Goal: Task Accomplishment & Management: Complete application form

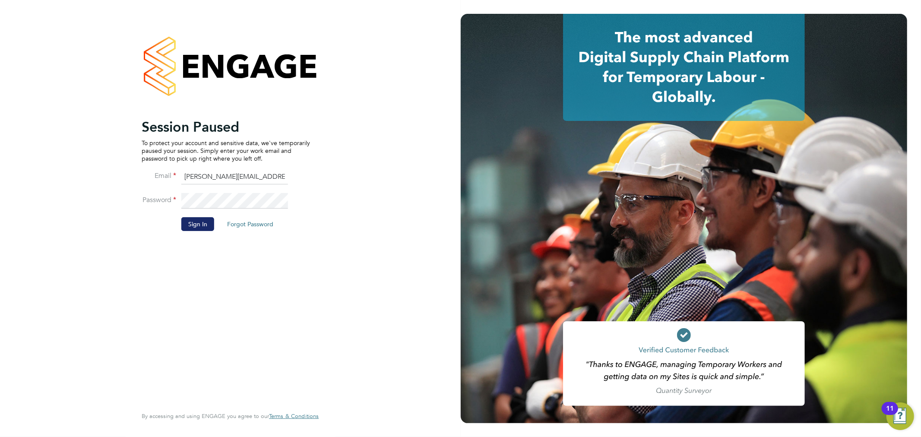
click at [202, 220] on button "Sign In" at bounding box center [197, 224] width 33 height 14
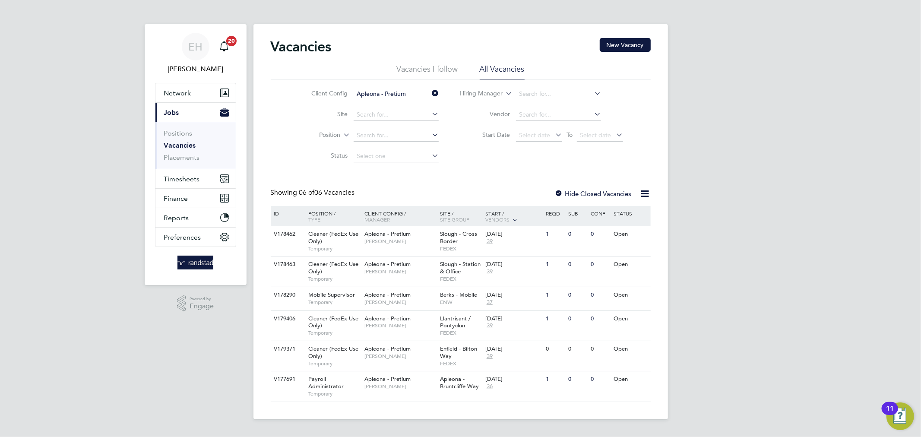
click at [430, 92] on icon at bounding box center [430, 93] width 0 height 12
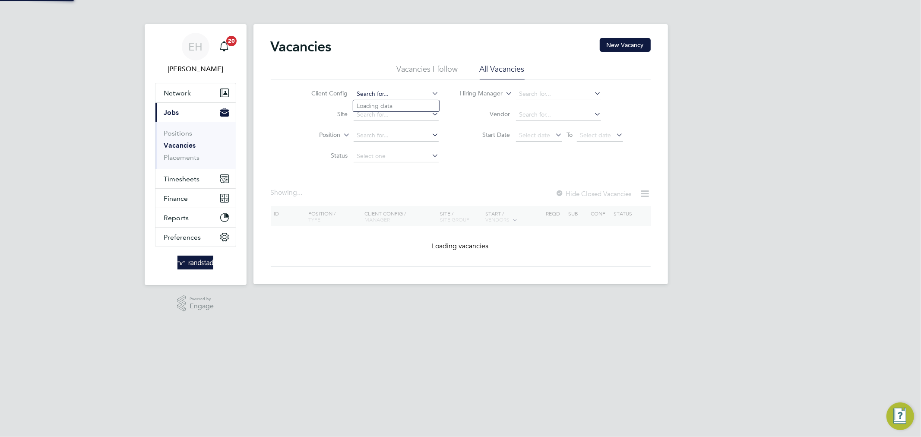
click at [402, 94] on input at bounding box center [395, 94] width 85 height 12
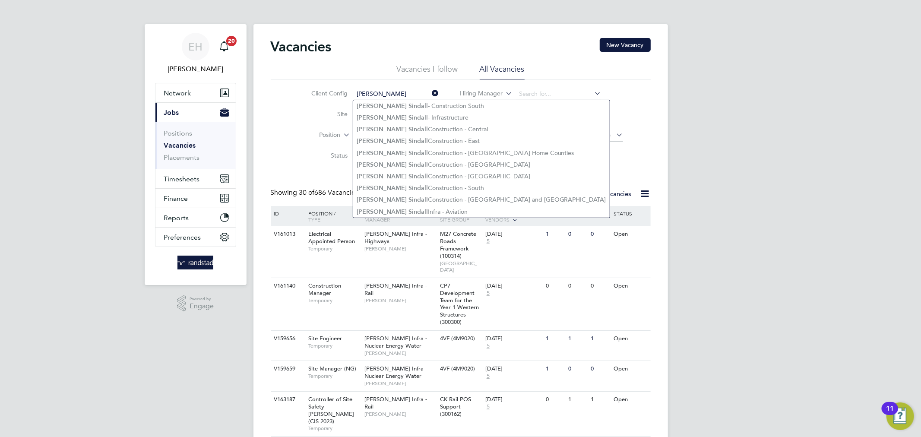
type input "Morgan Sindall - Construction South"
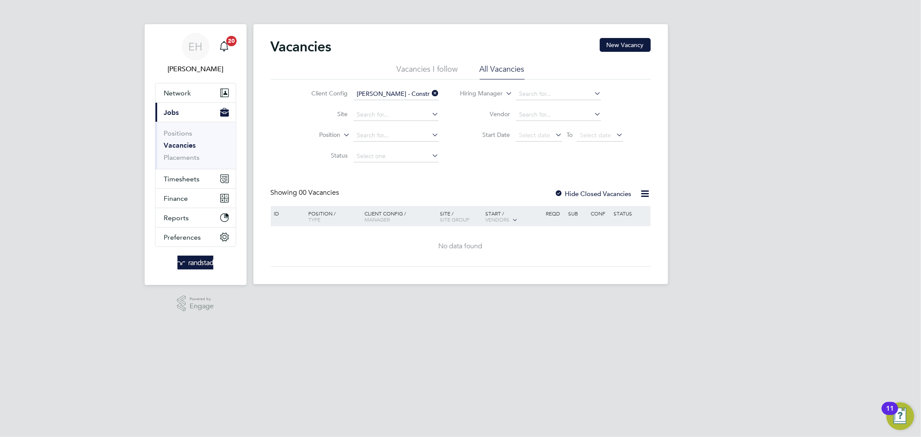
click at [389, 90] on input "Morgan Sindall - Construction South" at bounding box center [395, 94] width 85 height 12
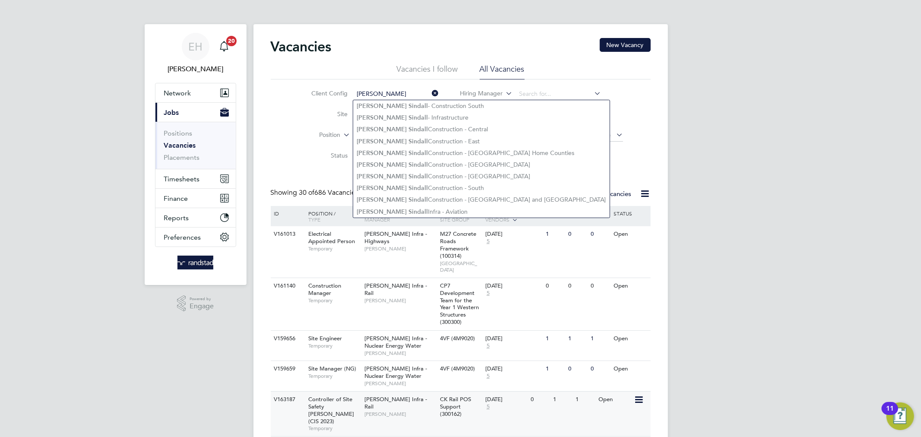
type input "morgan sindall"
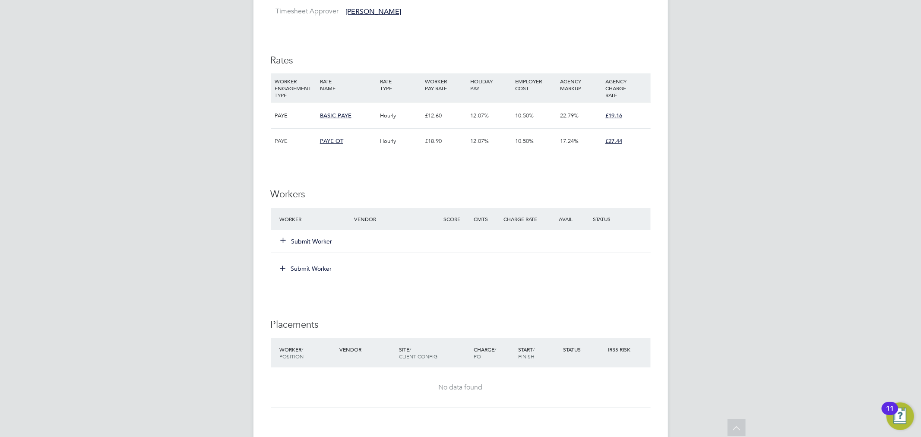
scroll to position [432, 0]
click at [309, 239] on button "Submit Worker" at bounding box center [307, 239] width 52 height 9
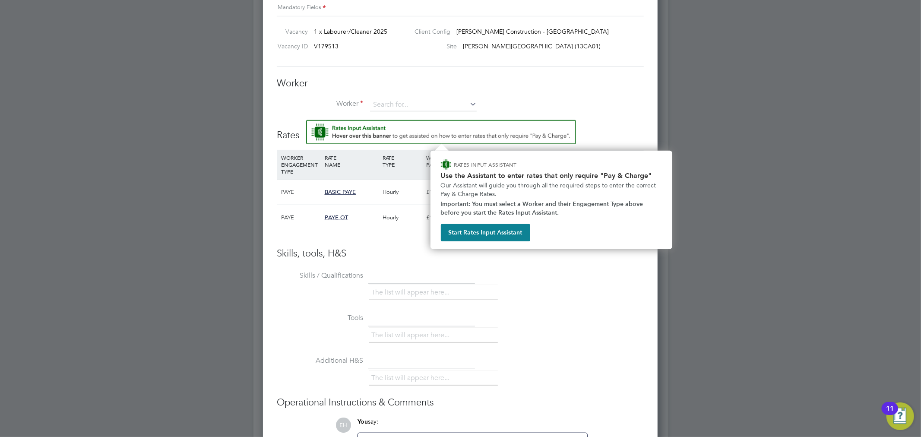
scroll to position [507, 0]
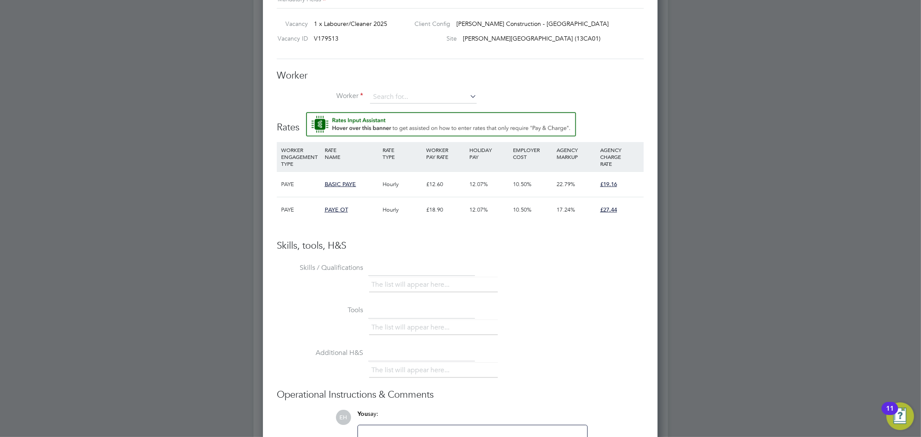
click at [593, 286] on div "The list will appear here..." at bounding box center [506, 285] width 274 height 17
click at [411, 88] on div "Worker Worker Worker Engagement Type" at bounding box center [460, 90] width 367 height 43
click at [410, 91] on input at bounding box center [423, 97] width 107 height 13
click at [397, 122] on li "+ Add new" at bounding box center [422, 120] width 107 height 12
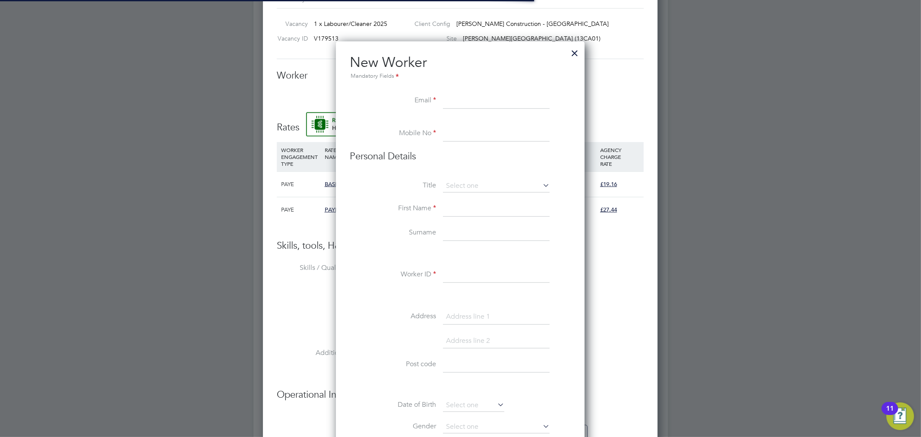
scroll to position [773, 249]
click at [491, 96] on input at bounding box center [496, 101] width 107 height 16
paste input "[EMAIL_ADDRESS][DOMAIN_NAME]"
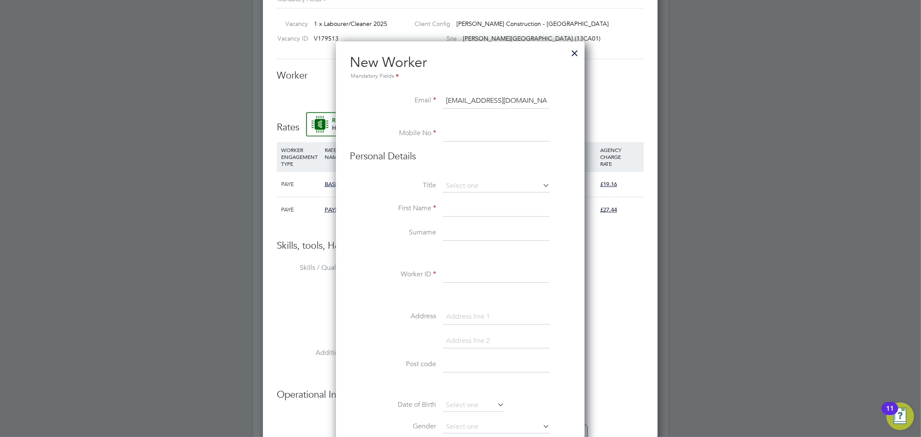
type input "[EMAIL_ADDRESS][DOMAIN_NAME]"
click at [480, 126] on input at bounding box center [496, 134] width 107 height 16
click at [455, 136] on input at bounding box center [496, 134] width 107 height 16
paste input "07881 181459"
type input "07881 181459"
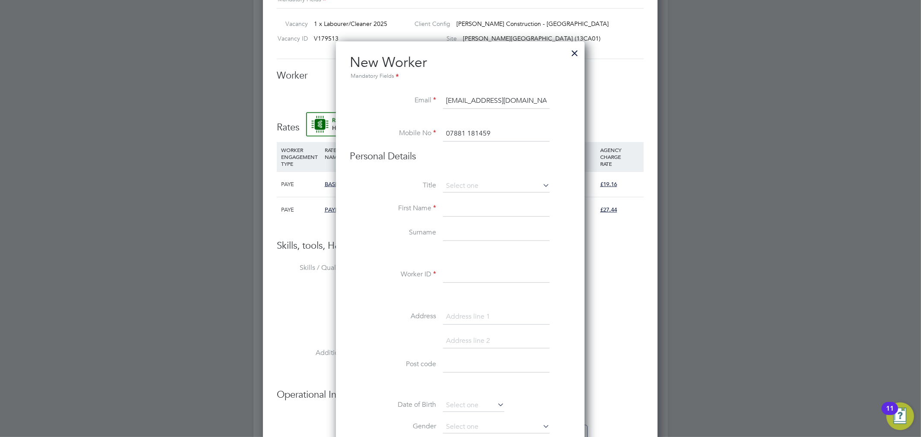
click at [477, 213] on input at bounding box center [496, 209] width 107 height 16
type input "Zainab"
click at [471, 230] on input at bounding box center [496, 233] width 107 height 16
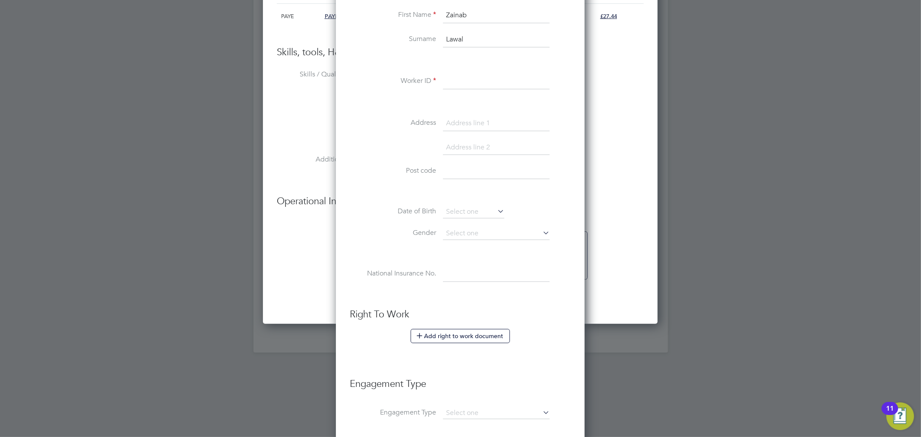
scroll to position [698, 0]
type input "Lawal"
click at [459, 83] on input at bounding box center [496, 84] width 107 height 16
paste input "C-004075949"
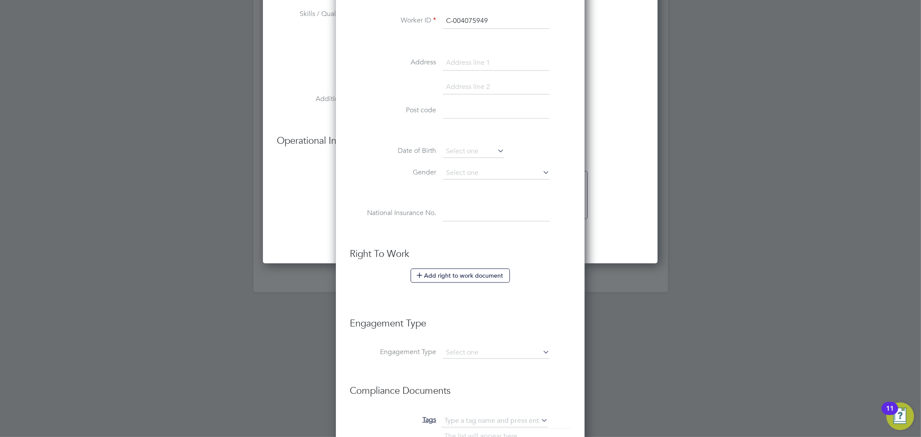
scroll to position [800, 0]
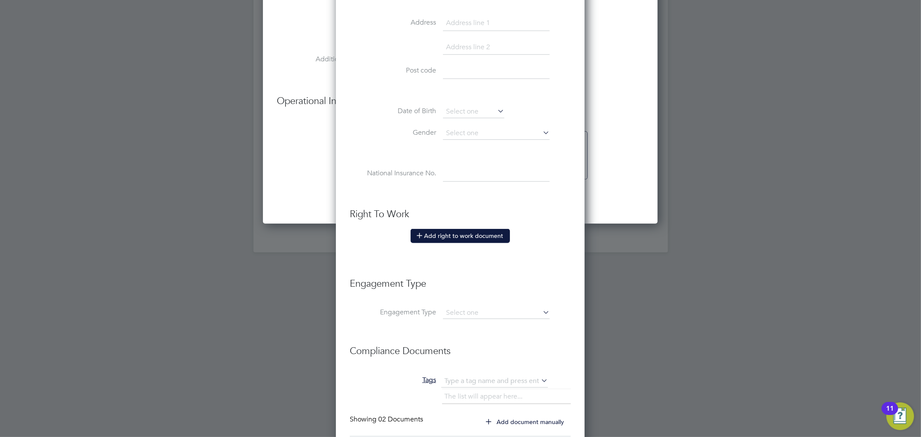
type input "C-004075949"
click at [473, 236] on button "Add right to work document" at bounding box center [459, 236] width 99 height 14
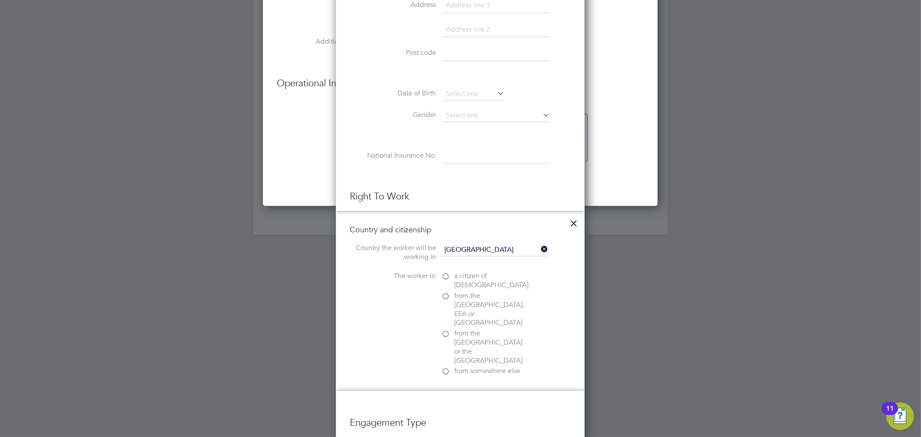
scroll to position [820, 0]
click at [445, 364] on label "from somewhere else" at bounding box center [484, 368] width 86 height 9
click at [0, 0] on input "from somewhere else" at bounding box center [0, 0] width 0 height 0
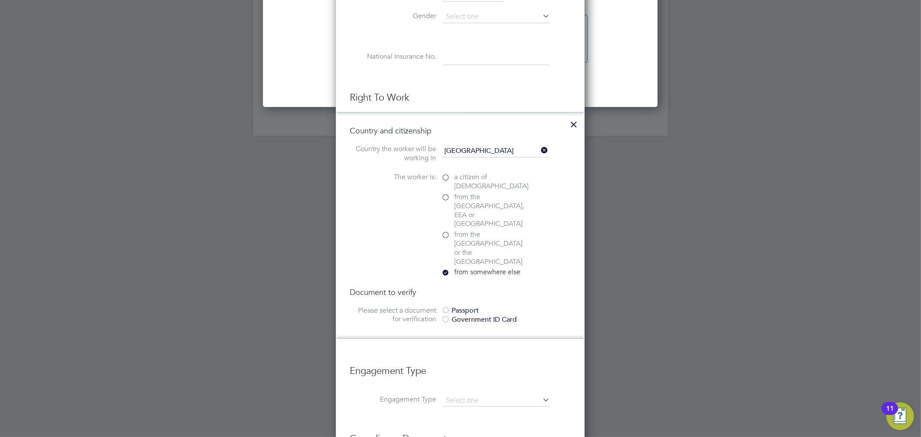
scroll to position [924, 0]
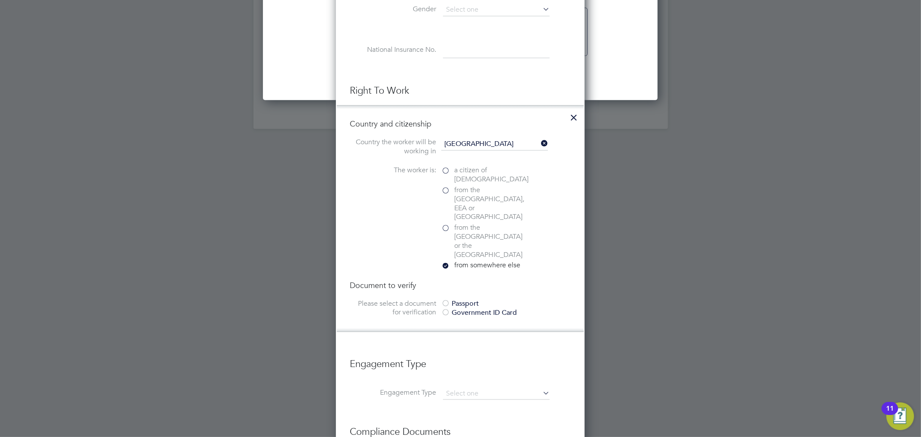
click at [446, 309] on div at bounding box center [445, 313] width 9 height 9
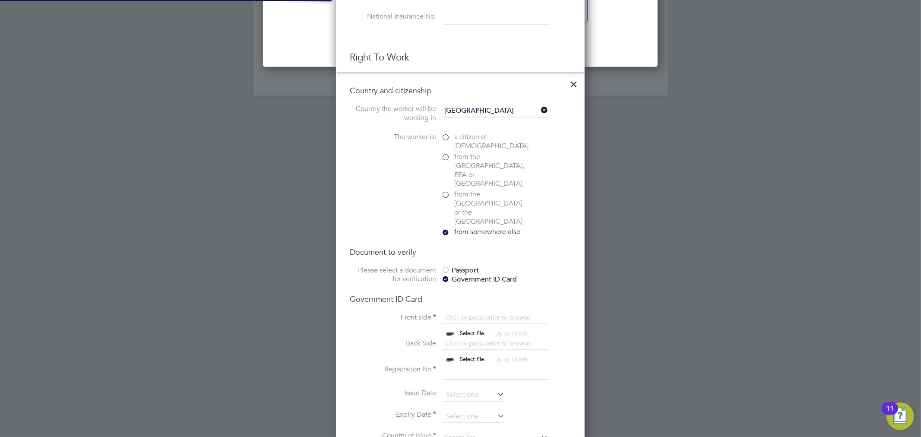
scroll to position [963, 0]
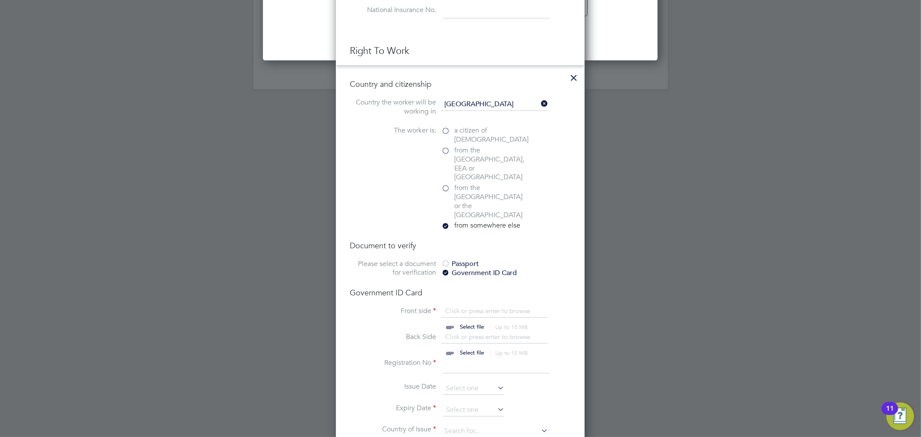
click at [457, 306] on input "file" at bounding box center [480, 319] width 136 height 26
type input "C:\fakepath\right_to_work_check - 2025-08-28T132804.998 (1).pdf"
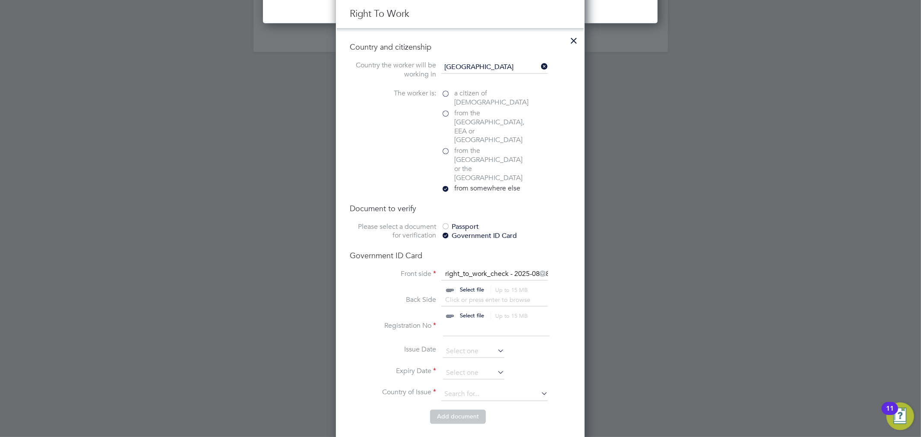
scroll to position [1002, 0]
click at [465, 320] on input at bounding box center [496, 328] width 107 height 16
click at [470, 365] on input at bounding box center [473, 371] width 61 height 13
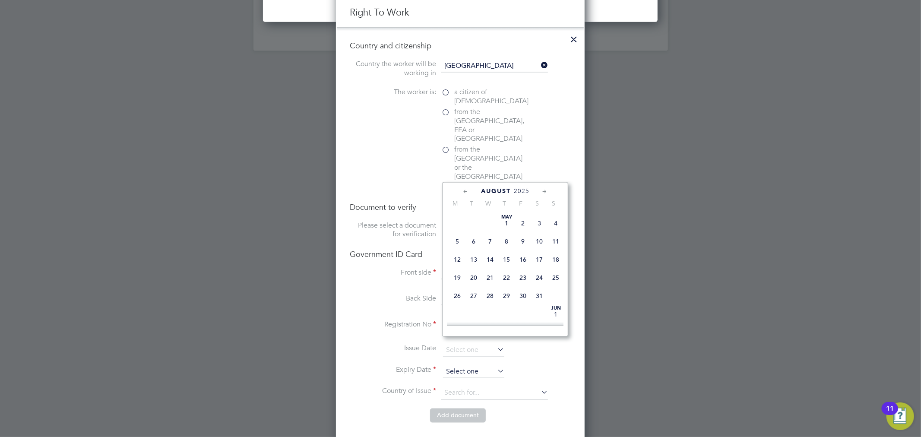
scroll to position [333, 0]
click at [542, 189] on icon at bounding box center [544, 191] width 8 height 9
click at [542, 190] on icon at bounding box center [544, 191] width 8 height 9
click at [544, 195] on icon at bounding box center [544, 191] width 8 height 9
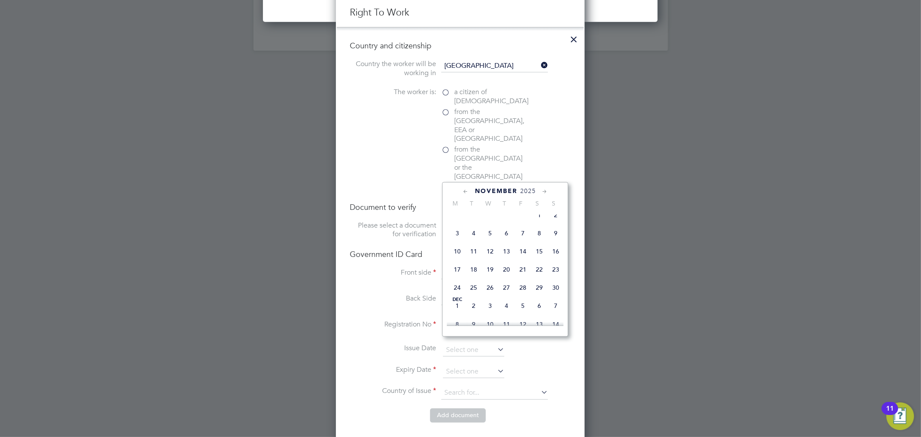
click at [544, 195] on icon at bounding box center [544, 191] width 8 height 9
click at [539, 293] on span "31" at bounding box center [539, 285] width 16 height 16
type input "[DATE]"
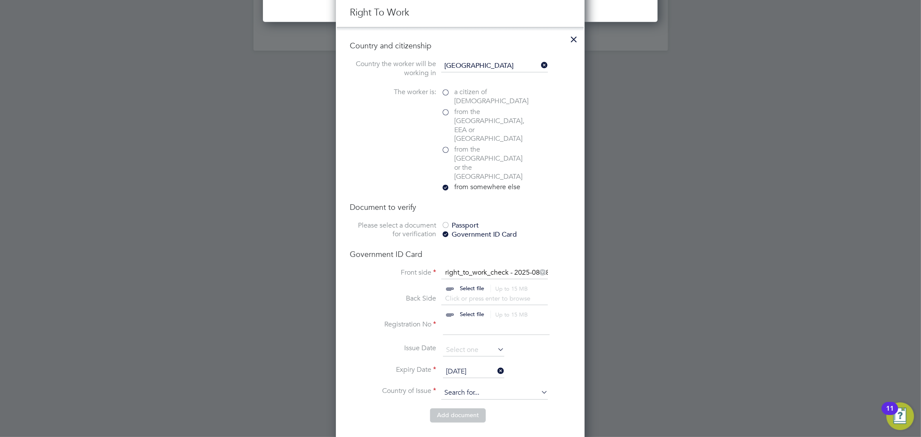
click at [492, 387] on input at bounding box center [494, 393] width 107 height 13
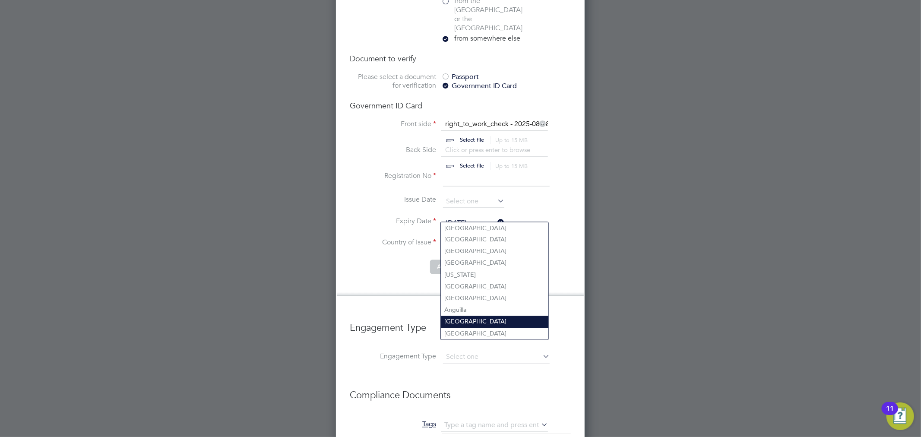
scroll to position [1208, 0]
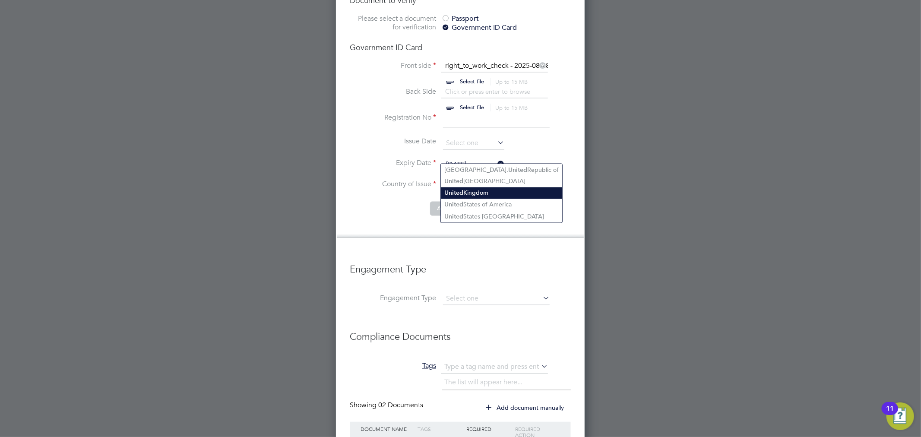
click at [488, 193] on li "[GEOGRAPHIC_DATA]" at bounding box center [501, 193] width 121 height 12
type input "[GEOGRAPHIC_DATA]"
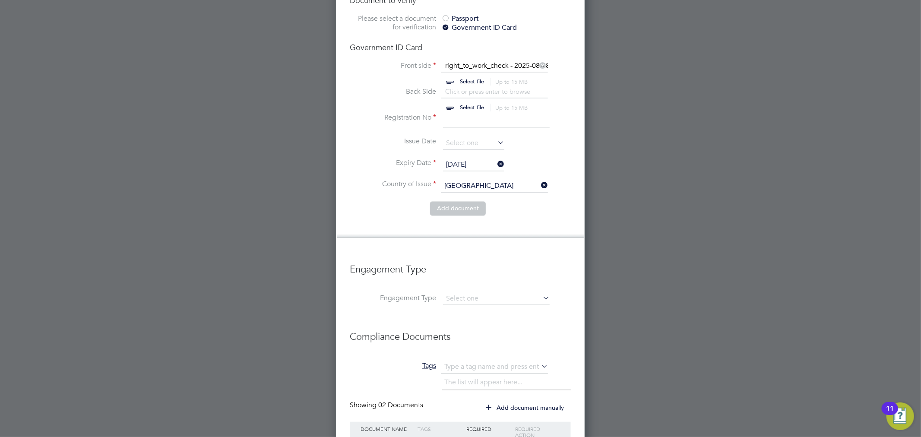
click at [492, 213] on li "Right To Work Country and citizenship Country the worker will be working in [DE…" at bounding box center [460, 23] width 221 height 447
click at [464, 202] on button "Add document" at bounding box center [458, 209] width 56 height 14
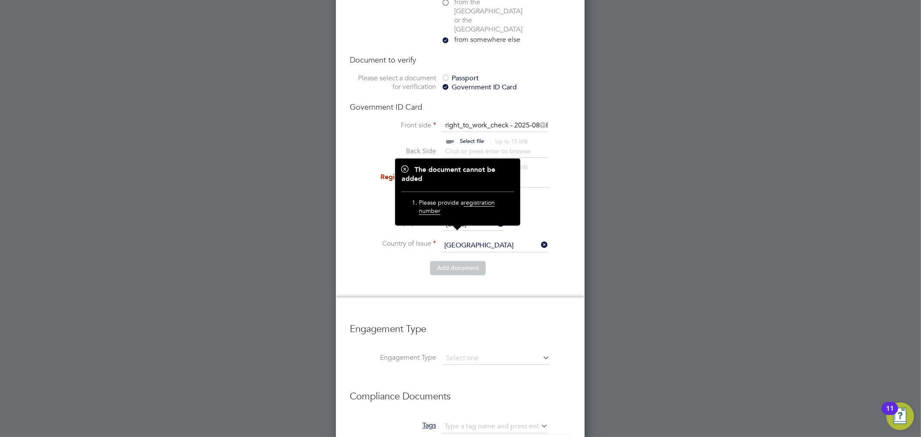
scroll to position [1147, 0]
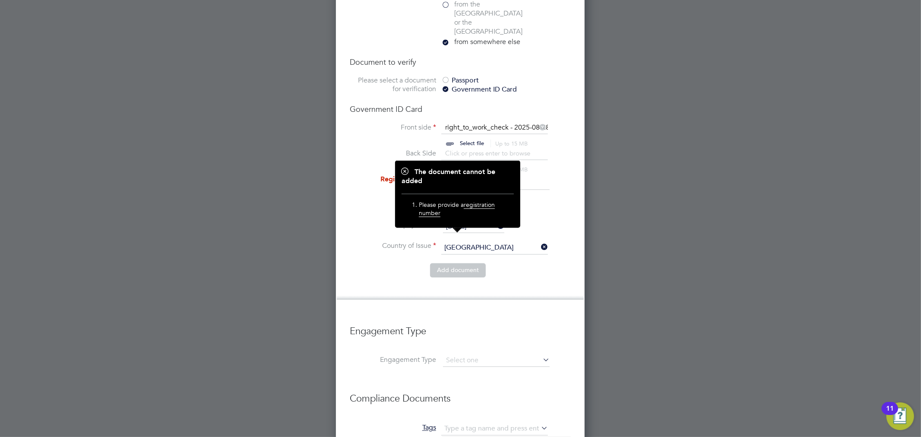
click at [519, 263] on li "Add document" at bounding box center [460, 274] width 221 height 22
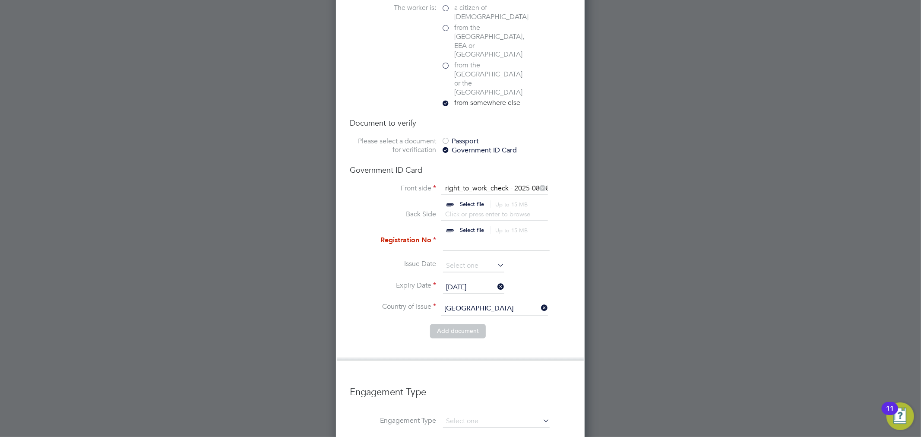
scroll to position [1085, 0]
click at [485, 236] on input at bounding box center [496, 244] width 107 height 16
click at [462, 236] on input at bounding box center [496, 244] width 107 height 16
type input "WE-P72SC63-TE"
click at [486, 378] on h3 "Engagement Type" at bounding box center [460, 388] width 221 height 21
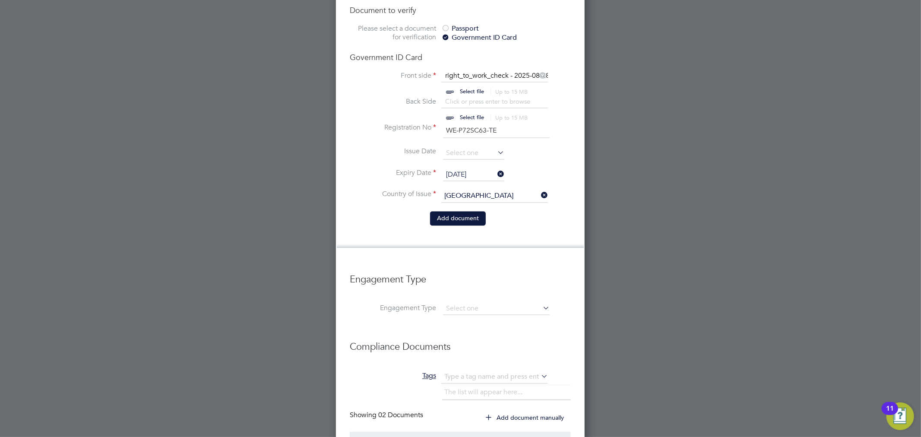
click at [444, 211] on button "Add document" at bounding box center [458, 218] width 56 height 14
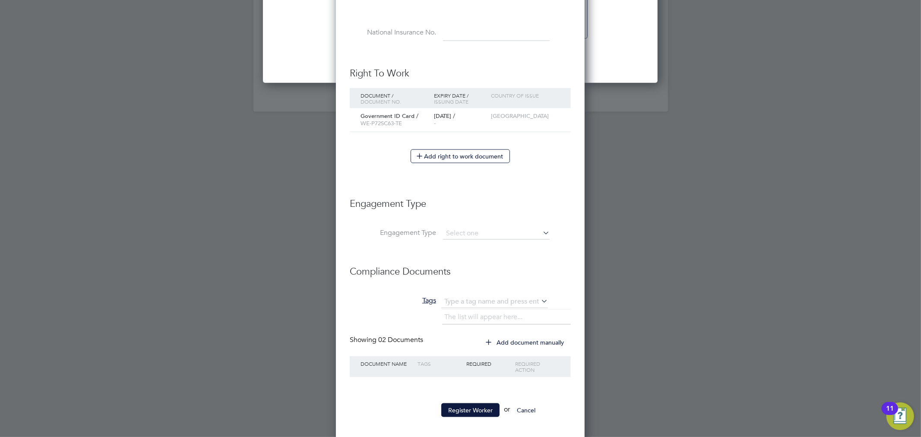
scroll to position [946, 0]
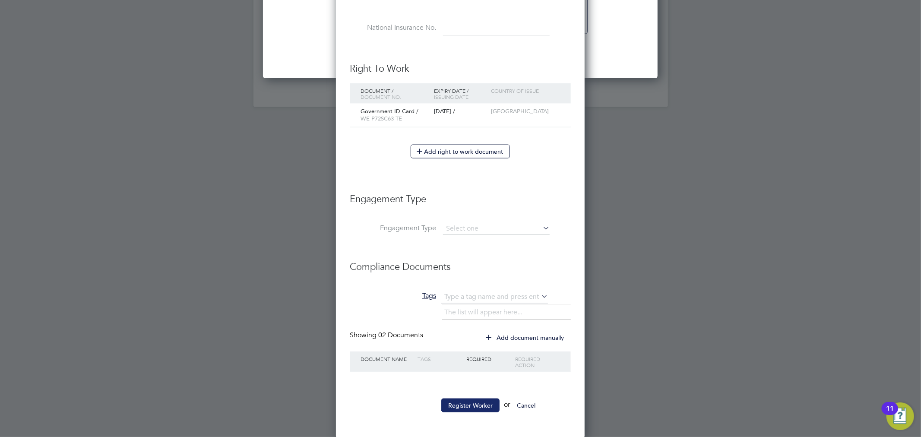
click at [479, 402] on button "Register Worker" at bounding box center [470, 405] width 58 height 14
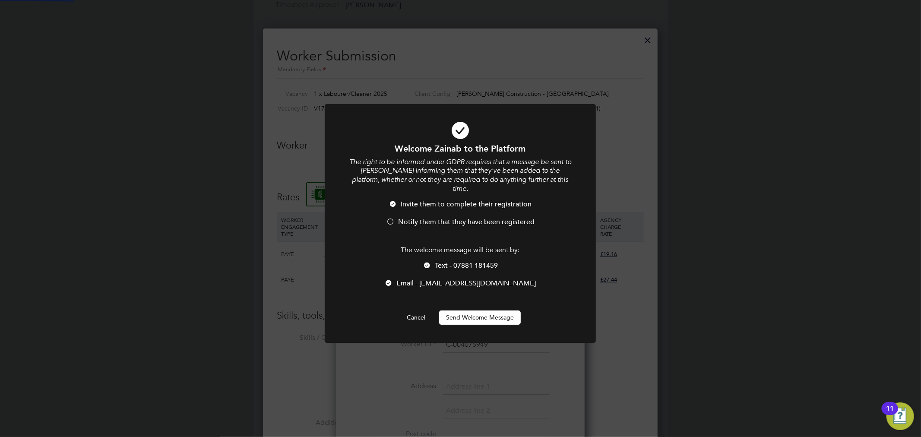
scroll to position [0, 0]
click at [460, 310] on button "Send Welcome Message" at bounding box center [480, 317] width 82 height 14
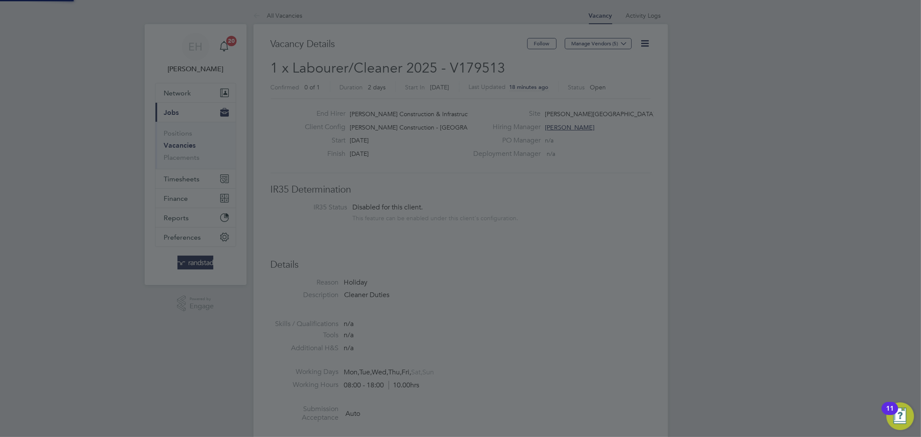
scroll to position [437, 0]
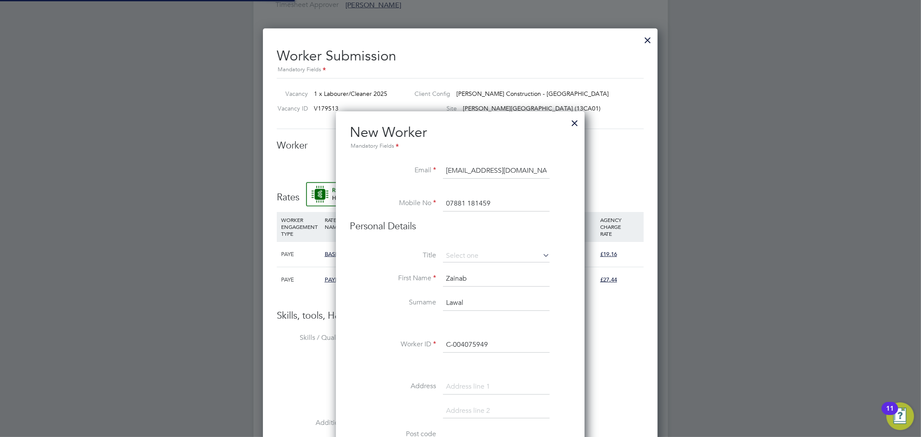
type input "[PERSON_NAME] (C-004075949)"
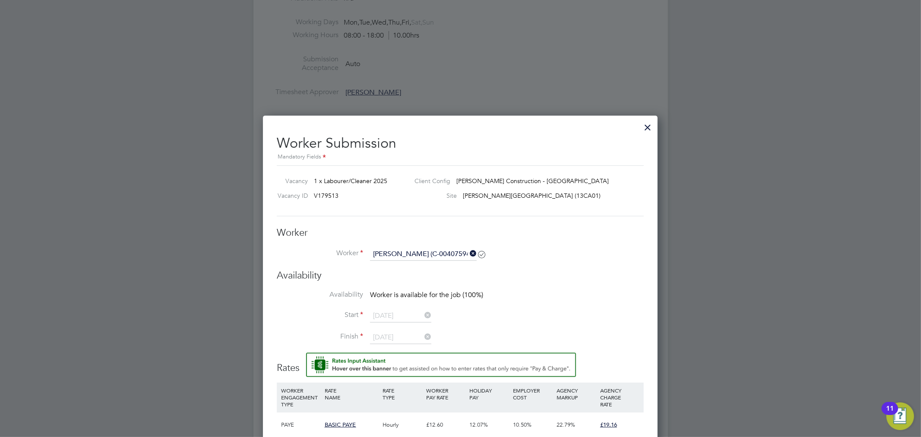
scroll to position [346, 0]
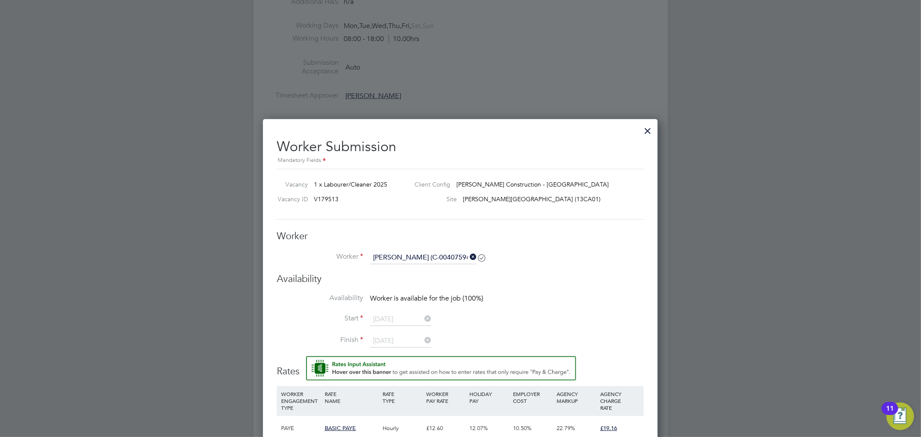
click at [641, 132] on div at bounding box center [648, 129] width 16 height 16
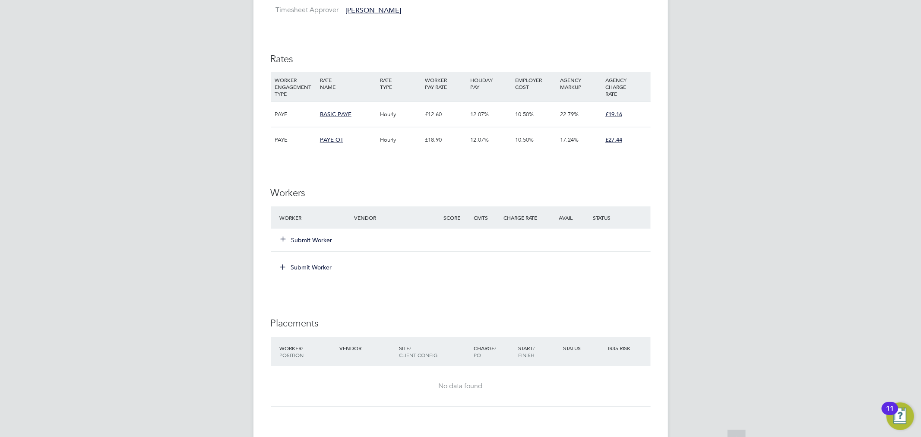
scroll to position [432, 0]
click at [303, 239] on button "Submit Worker" at bounding box center [307, 239] width 52 height 9
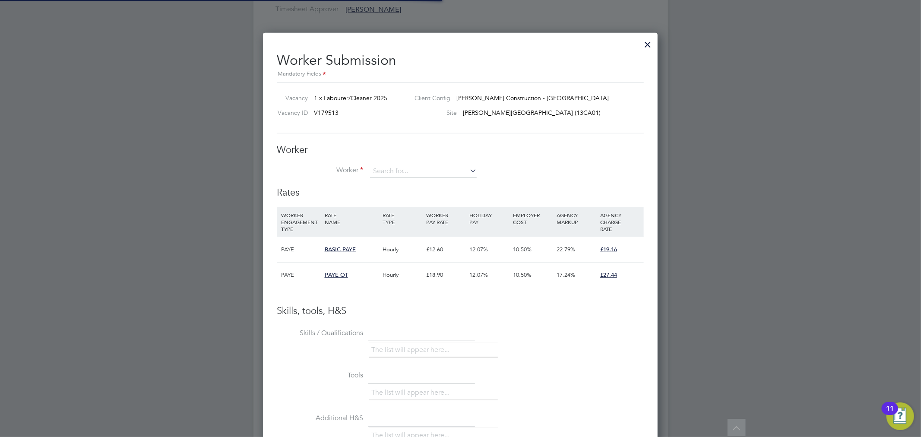
scroll to position [4, 4]
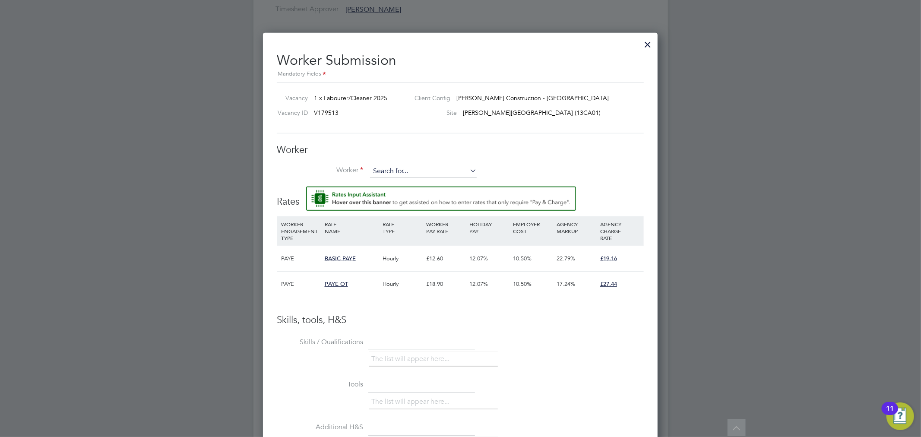
click at [380, 167] on input at bounding box center [423, 171] width 107 height 13
click at [408, 229] on li "[PERSON_NAME] (C-004075949)" at bounding box center [428, 230] width 119 height 12
type input "[PERSON_NAME] (C-004075949)"
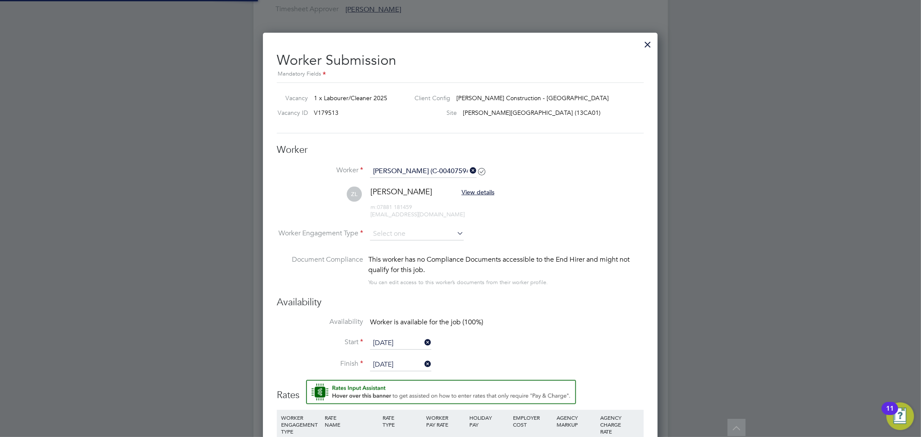
scroll to position [4, 5]
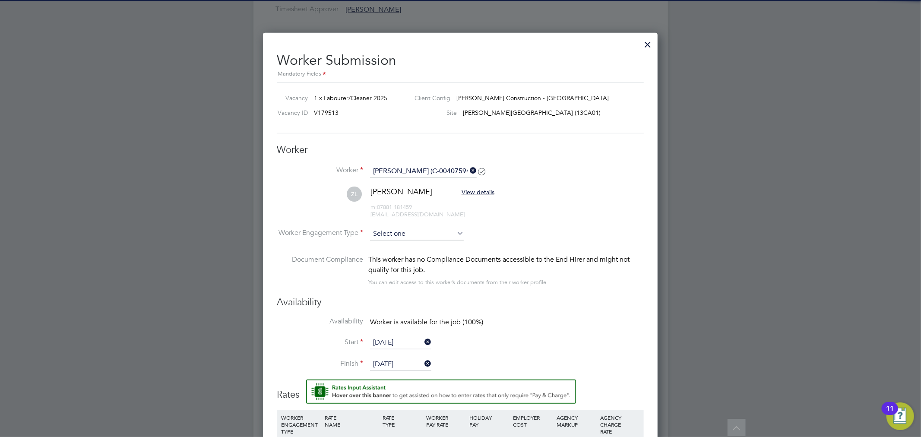
click at [407, 235] on input at bounding box center [417, 233] width 94 height 13
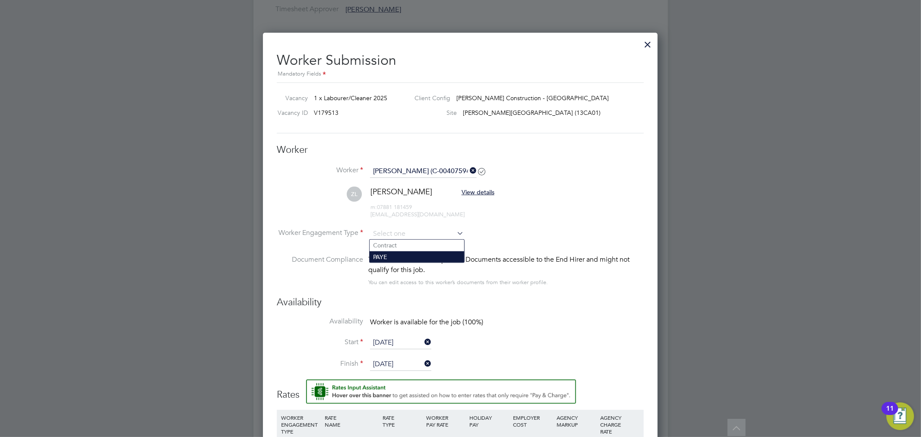
click at [400, 259] on li "PAYE" at bounding box center [416, 256] width 95 height 11
type input "PAYE"
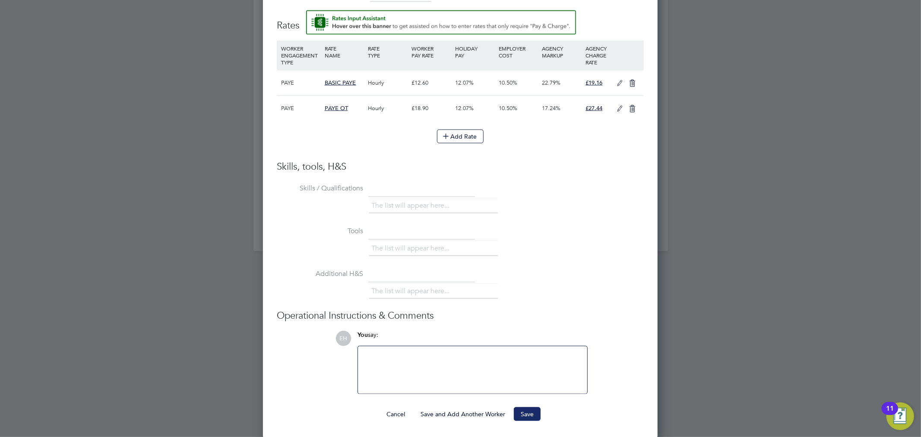
click at [532, 415] on button "Save" at bounding box center [527, 414] width 27 height 14
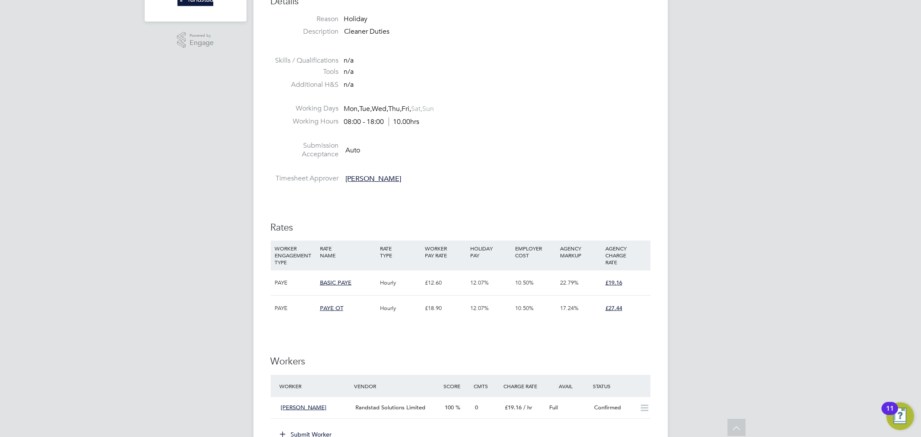
scroll to position [0, 0]
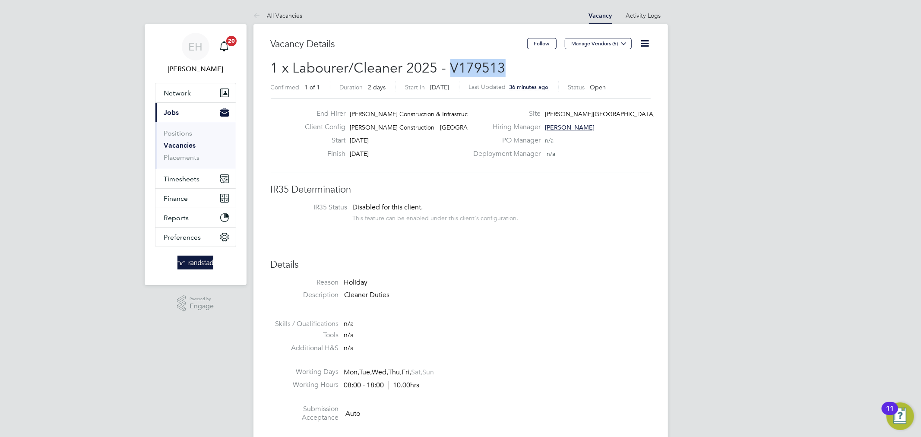
drag, startPoint x: 521, startPoint y: 69, endPoint x: 450, endPoint y: 67, distance: 71.7
click at [450, 67] on h2 "1 x Labourer/Cleaner 2025 - V179513 Confirmed 1 of 1 Duration 2 days Start In […" at bounding box center [461, 77] width 380 height 36
copy span "V179513"
click at [539, 75] on h2 "1 x Labourer/Cleaner 2025 - V179513 Confirmed 1 of 1 Duration 2 days Start In […" at bounding box center [461, 77] width 380 height 36
drag, startPoint x: 529, startPoint y: 73, endPoint x: 446, endPoint y: 72, distance: 82.9
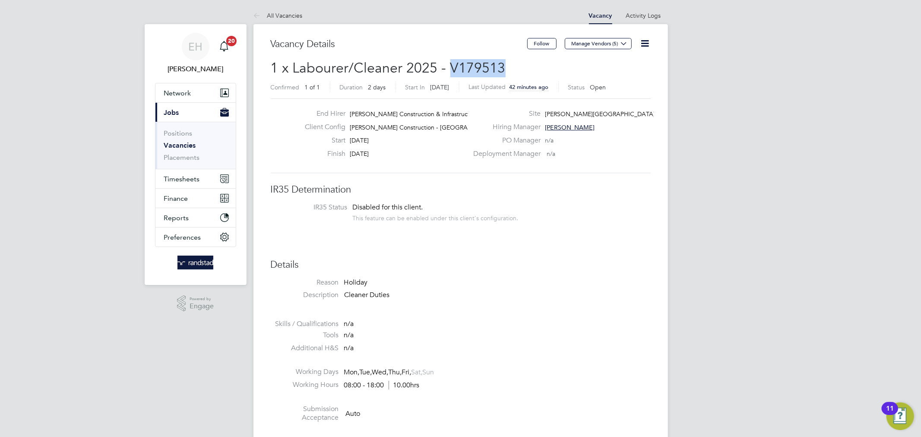
click at [446, 72] on h2 "1 x Labourer/Cleaner 2025 - V179513 Confirmed 1 of 1 Duration 2 days Start In […" at bounding box center [461, 77] width 380 height 36
copy span "V179513"
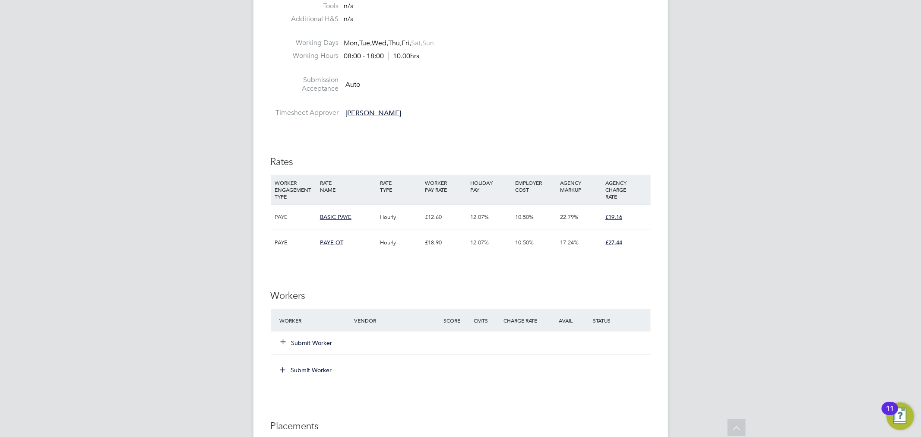
scroll to position [381, 0]
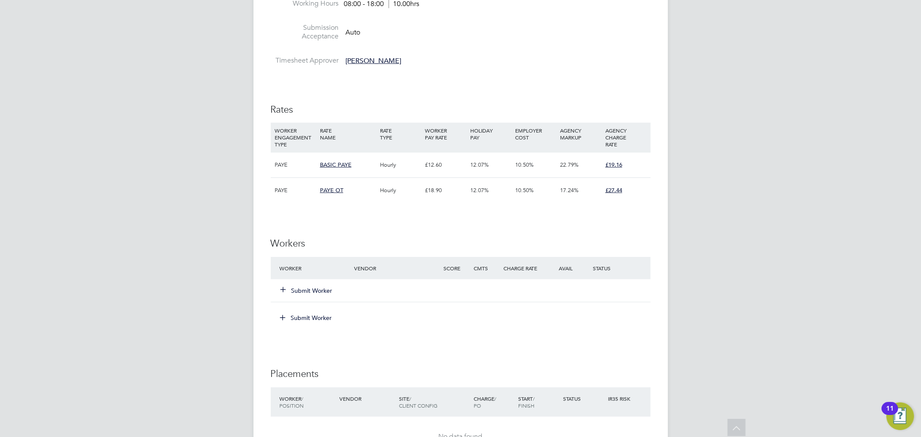
click at [315, 293] on button "Submit Worker" at bounding box center [307, 290] width 52 height 9
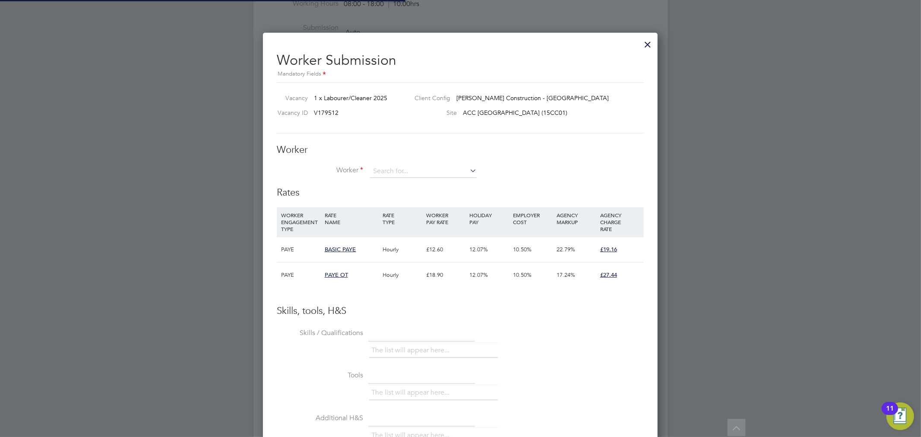
scroll to position [25, 58]
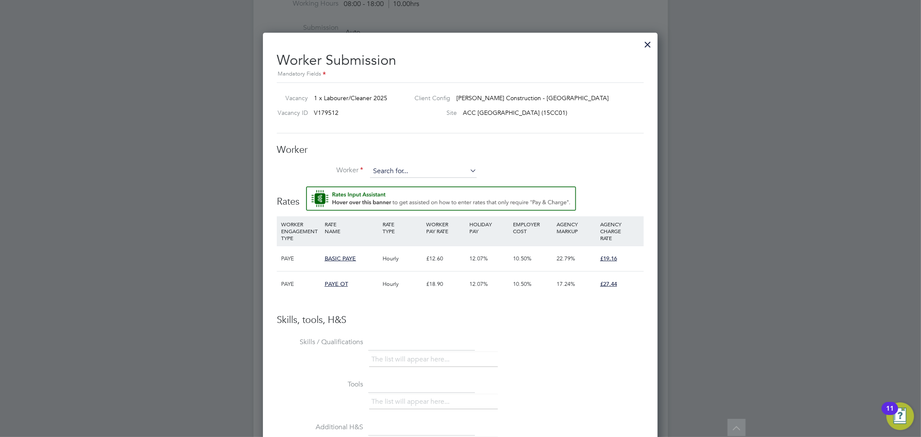
click at [414, 166] on input at bounding box center [423, 171] width 107 height 13
click at [403, 196] on li "+ Add new" at bounding box center [422, 195] width 107 height 12
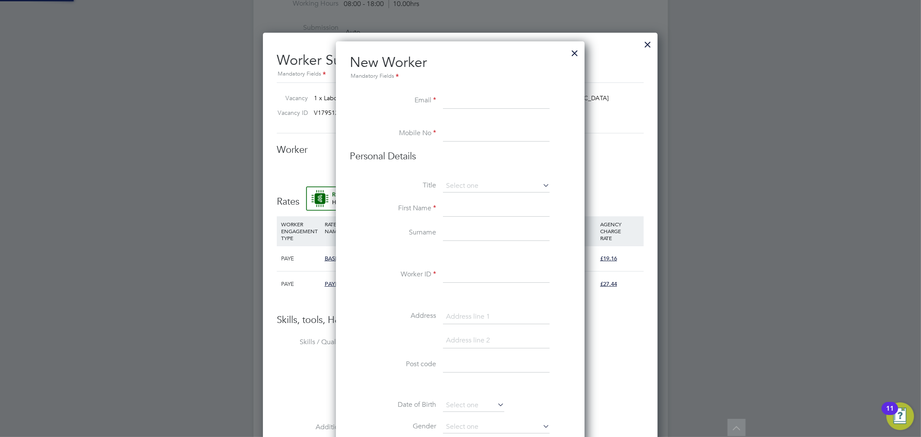
scroll to position [773, 249]
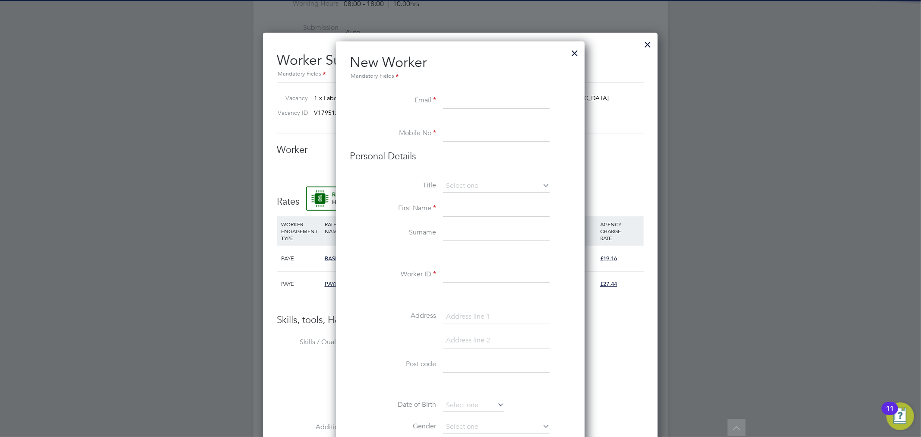
click at [567, 47] on div at bounding box center [575, 51] width 16 height 16
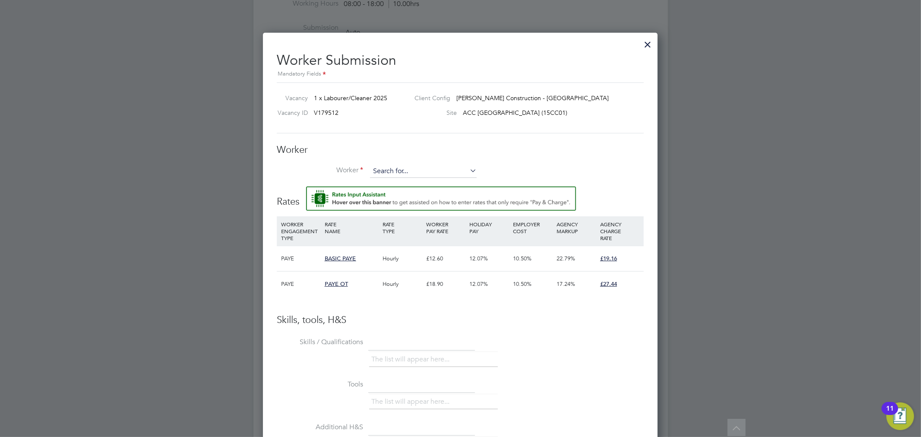
click at [435, 167] on input at bounding box center [423, 171] width 107 height 13
type input "charlie cl"
click at [416, 191] on li "+ Add new" at bounding box center [422, 195] width 107 height 12
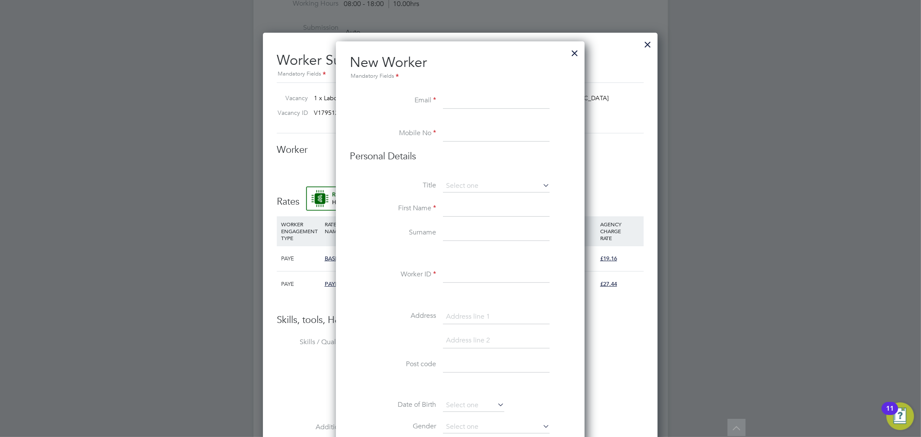
click at [466, 102] on input at bounding box center [496, 101] width 107 height 16
paste input "charlieclarke20@icloud.com"
type input "charlieclarke20@icloud.com"
click at [458, 132] on input at bounding box center [496, 134] width 107 height 16
paste input "7737995936"
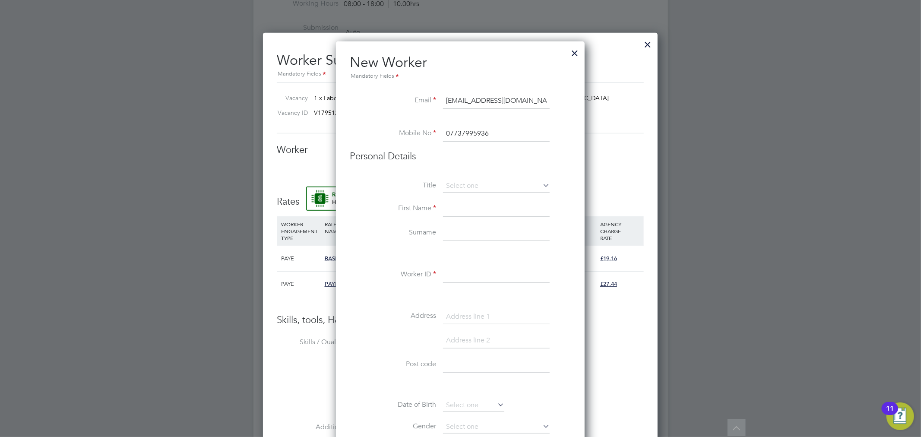
type input "07737995936"
click at [490, 214] on input at bounding box center [496, 209] width 107 height 16
type input "Charlie"
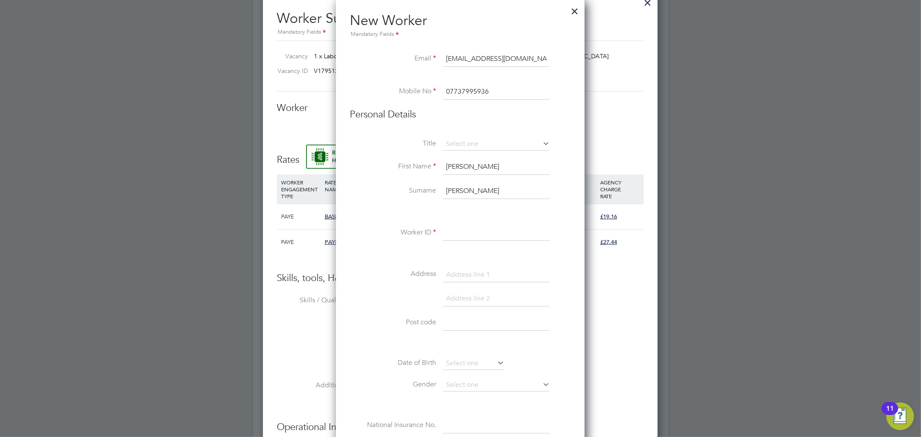
scroll to position [451, 0]
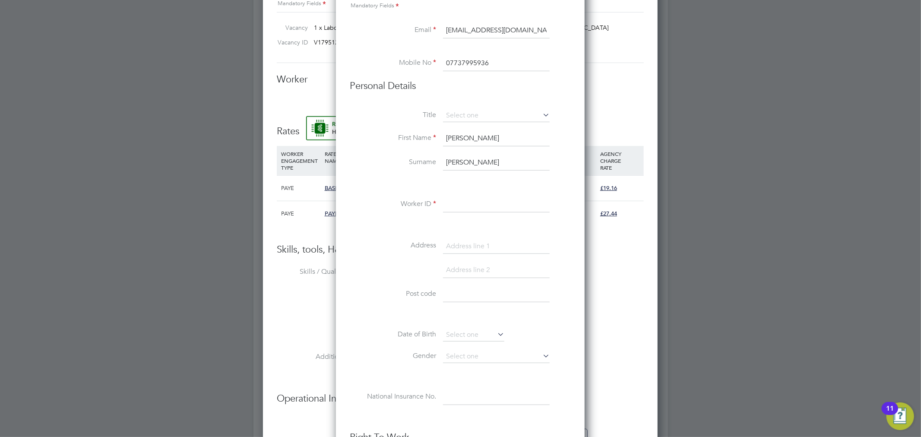
type input "Clarke"
click at [505, 202] on input at bounding box center [496, 205] width 107 height 16
paste input "C-003767156"
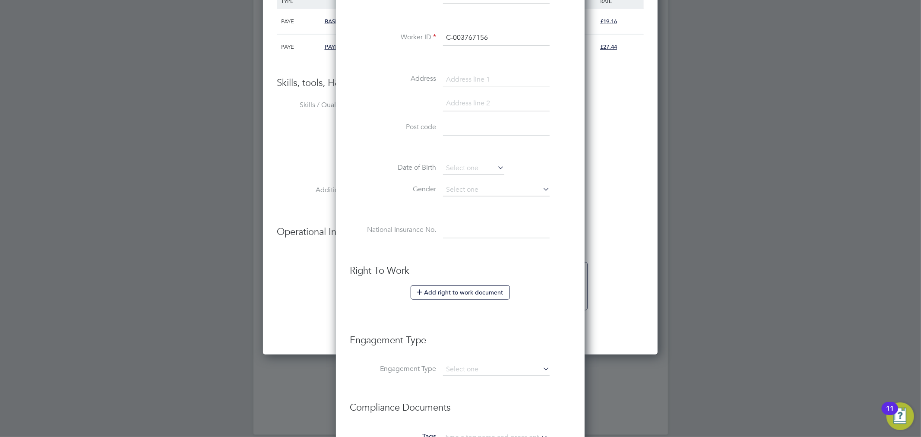
scroll to position [623, 0]
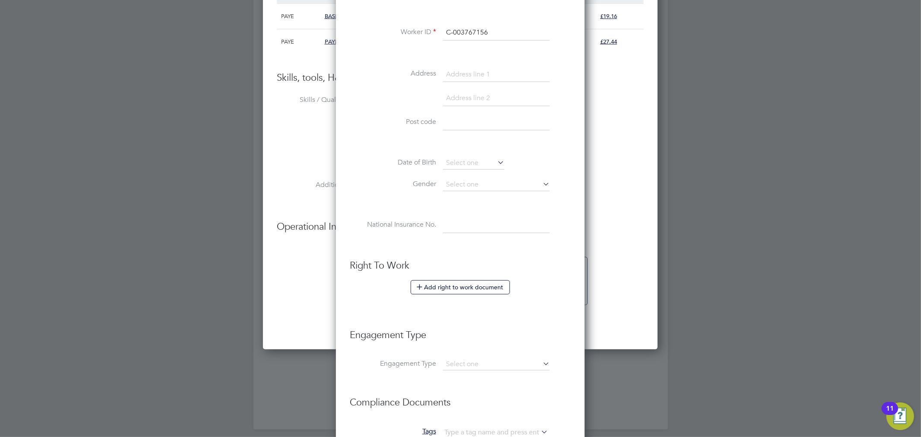
type input "C-003767156"
click at [476, 286] on button "Add right to work document" at bounding box center [459, 287] width 99 height 14
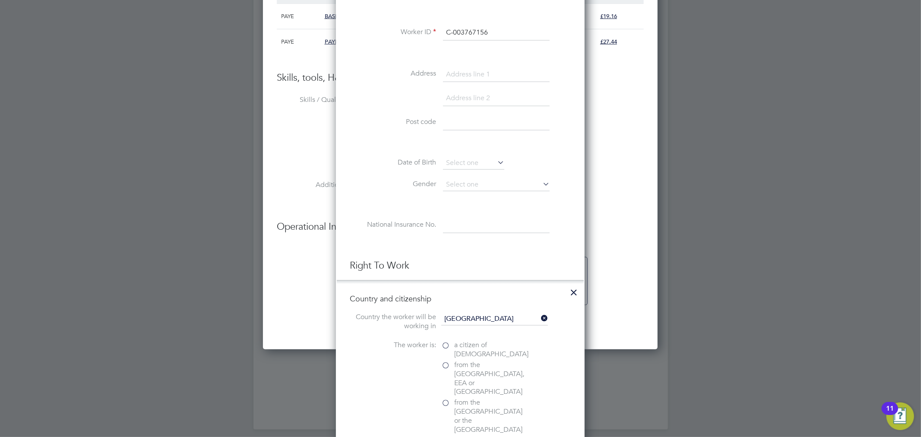
scroll to position [903, 249]
click at [480, 342] on span "a citizen of [DEMOGRAPHIC_DATA]" at bounding box center [491, 349] width 74 height 18
click at [0, 0] on input "a citizen of [DEMOGRAPHIC_DATA]" at bounding box center [0, 0] width 0 height 0
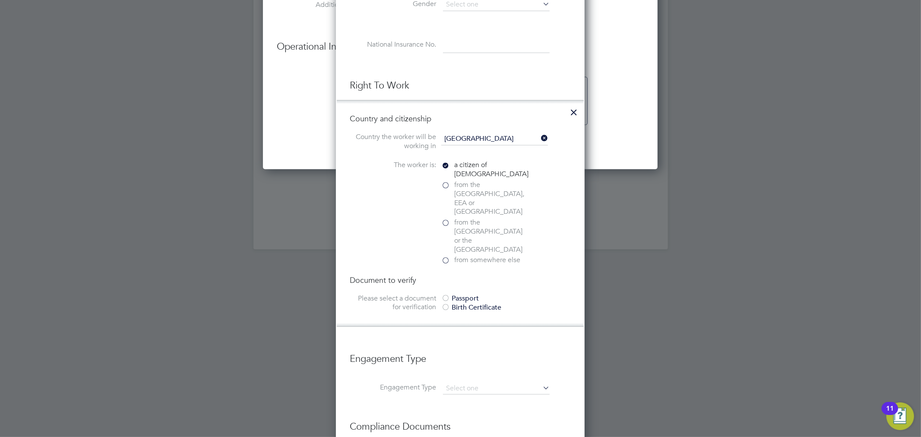
scroll to position [812, 0]
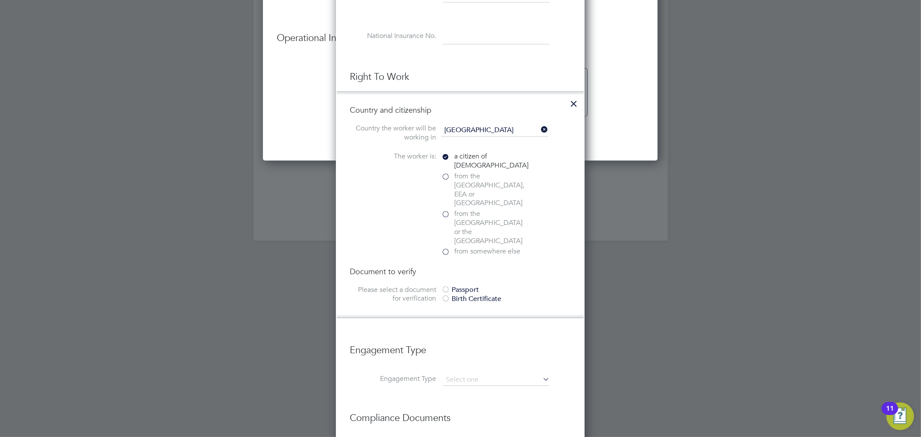
click at [445, 286] on div at bounding box center [445, 290] width 9 height 9
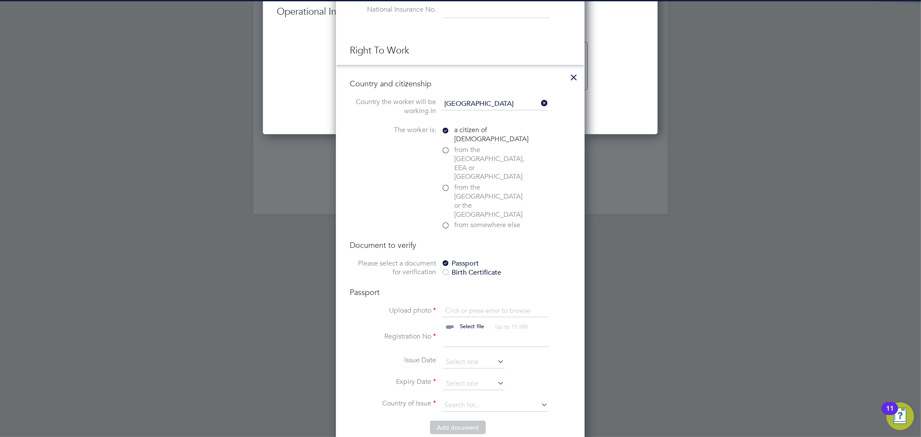
scroll to position [839, 0]
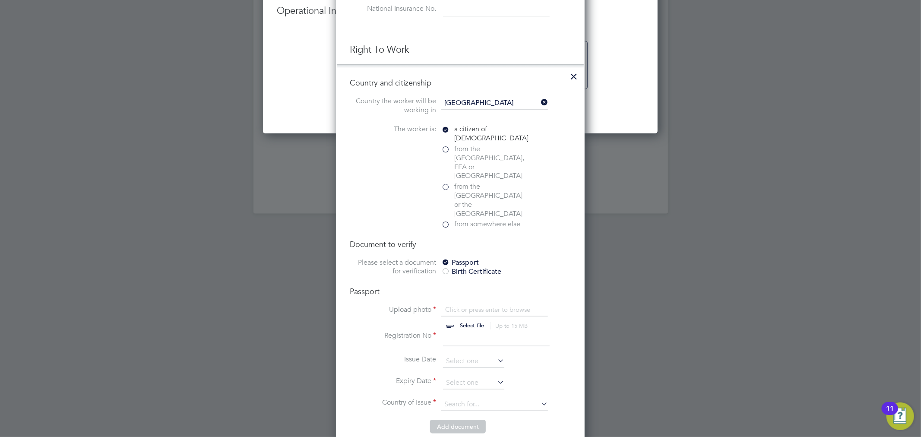
click at [463, 305] on input "file" at bounding box center [480, 318] width 136 height 26
type input "C:\fakepath\image0 (88) (1).jpeg"
click at [479, 331] on input at bounding box center [496, 339] width 107 height 16
type input "144301104"
click at [469, 376] on input at bounding box center [473, 382] width 61 height 13
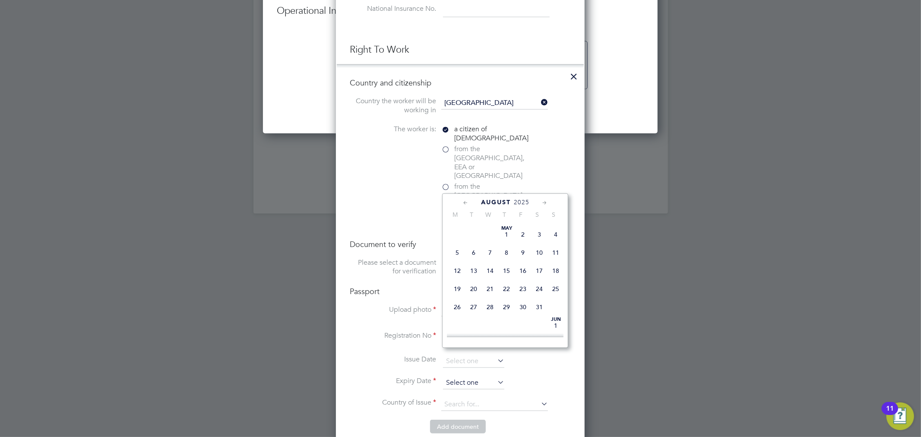
scroll to position [333, 0]
click at [545, 203] on icon at bounding box center [544, 202] width 8 height 9
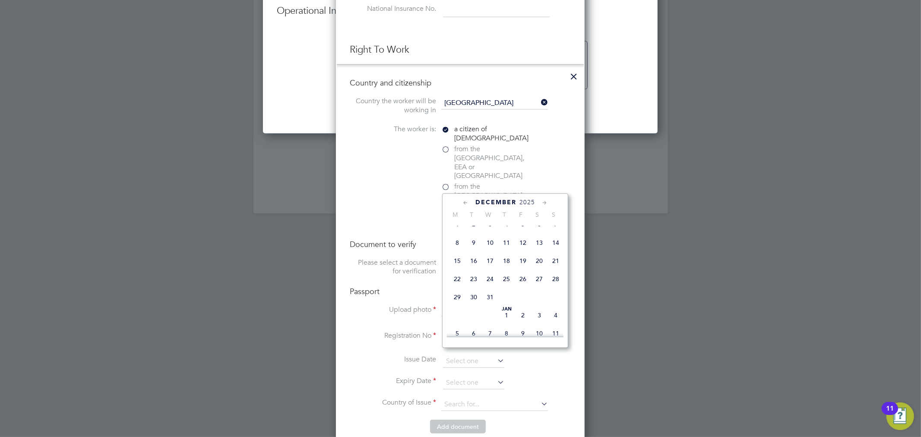
click at [545, 203] on icon at bounding box center [544, 202] width 8 height 9
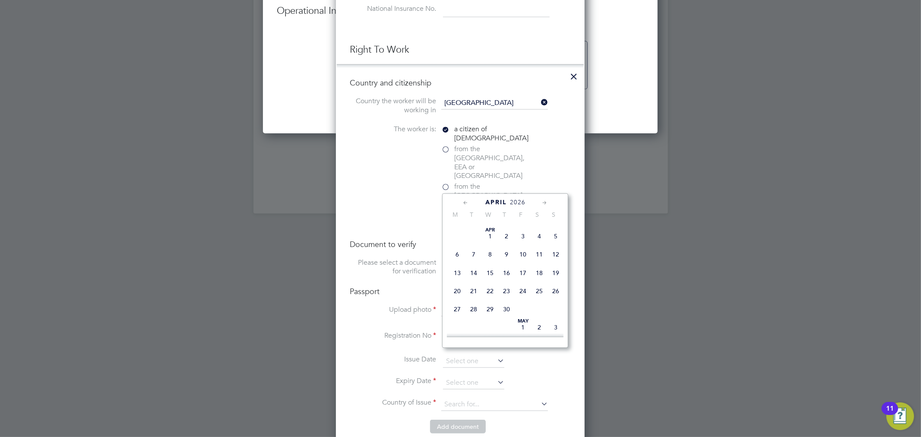
click at [513, 200] on span "2026" at bounding box center [518, 202] width 16 height 7
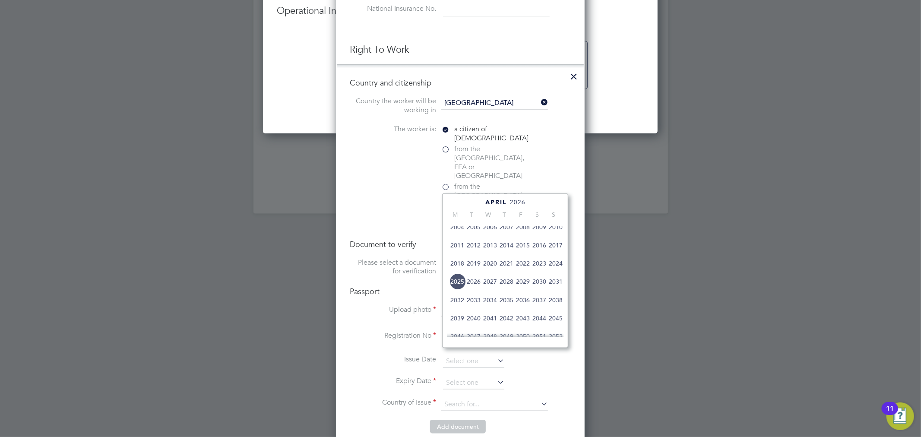
click at [507, 201] on div "April 2026" at bounding box center [505, 202] width 117 height 8
click at [476, 308] on span "2033" at bounding box center [473, 300] width 16 height 16
click at [544, 202] on icon at bounding box center [544, 202] width 8 height 9
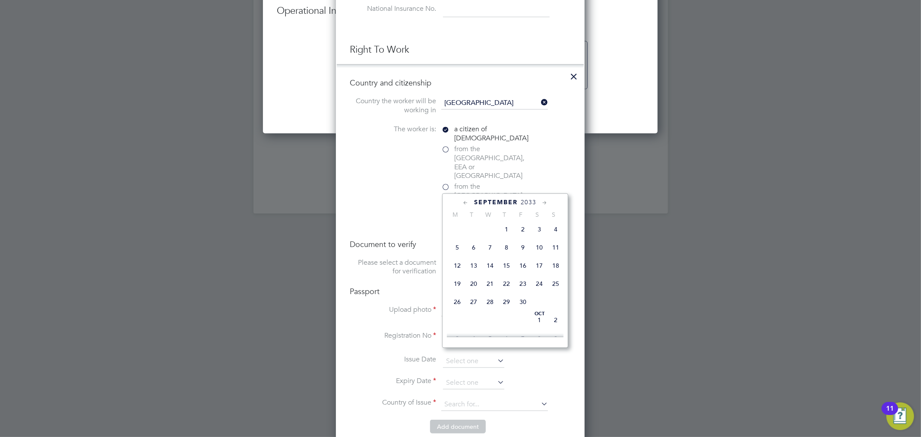
scroll to position [480, 0]
click at [455, 306] on span "24" at bounding box center [457, 300] width 16 height 16
type input "24 Oct 2033"
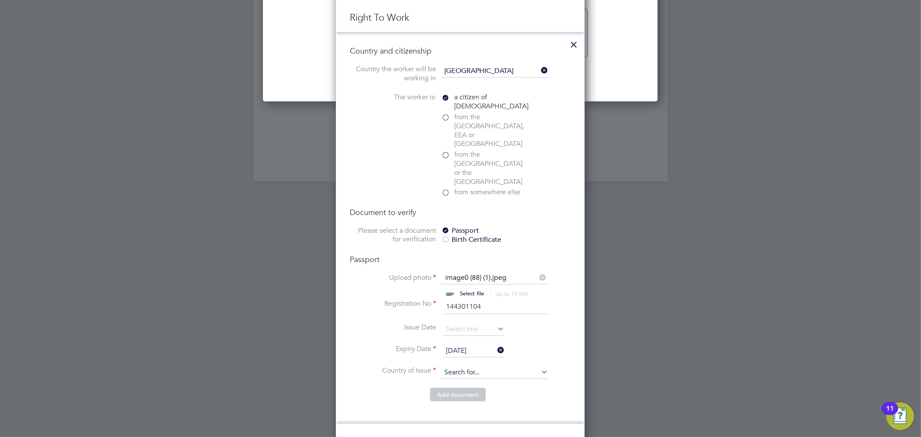
scroll to position [874, 0]
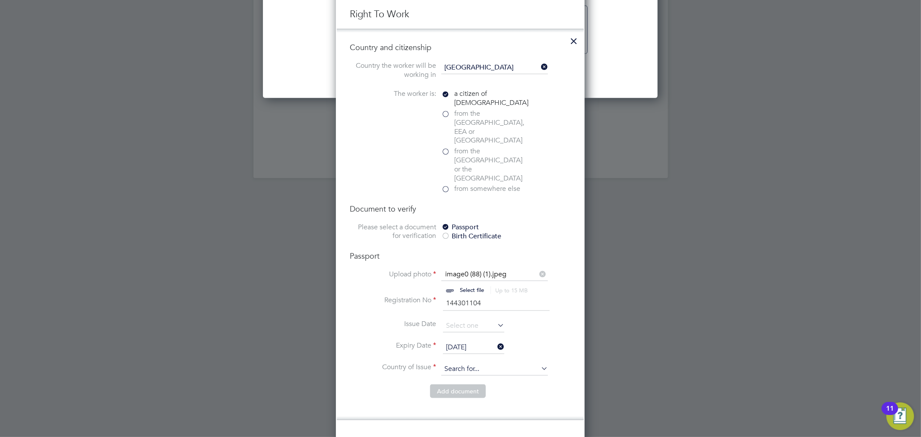
click at [481, 363] on input at bounding box center [494, 369] width 107 height 13
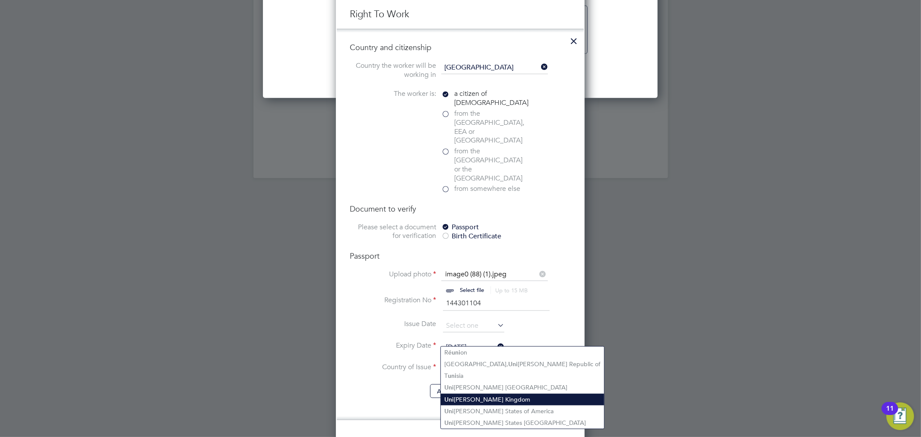
click at [480, 396] on li "Uni ted Kingdom" at bounding box center [522, 400] width 163 height 12
type input "[GEOGRAPHIC_DATA]"
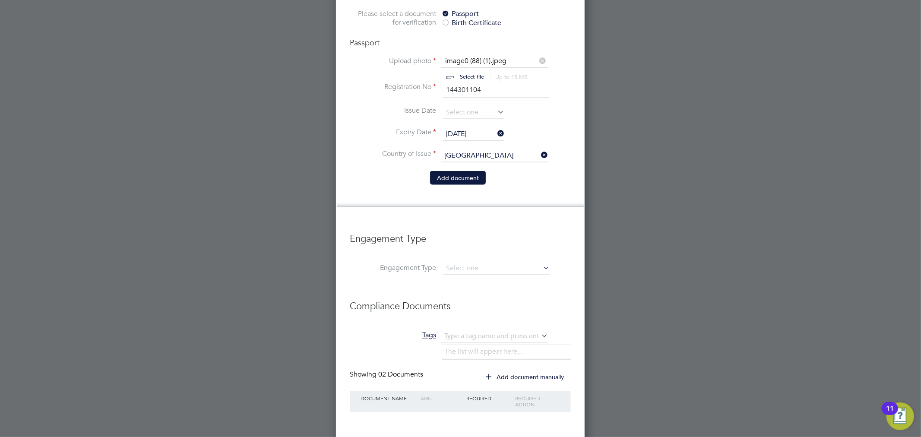
scroll to position [1099, 0]
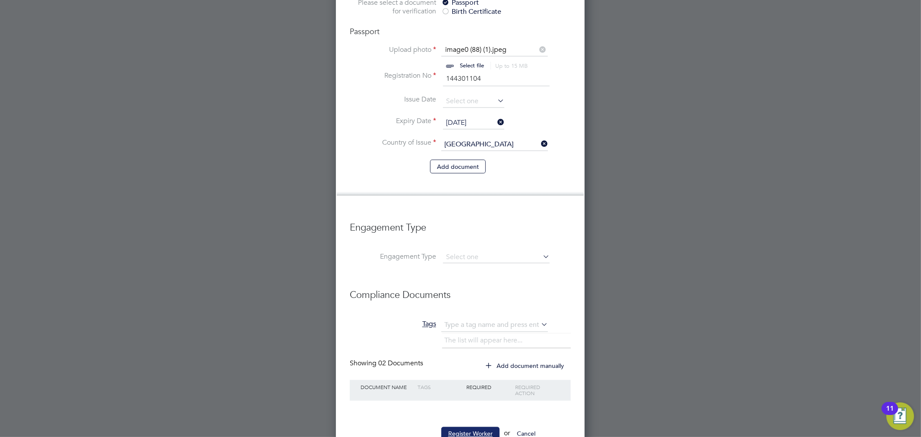
click at [469, 427] on button "Register Worker" at bounding box center [470, 434] width 58 height 14
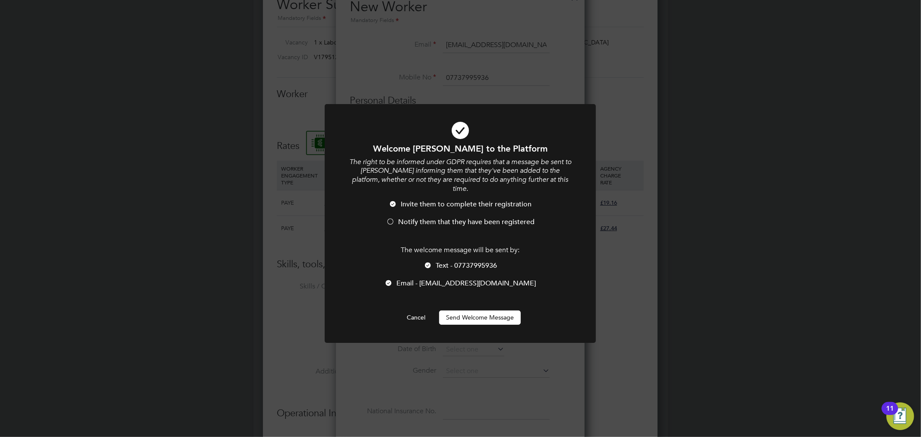
click at [459, 310] on button "Send Welcome Message" at bounding box center [480, 317] width 82 height 14
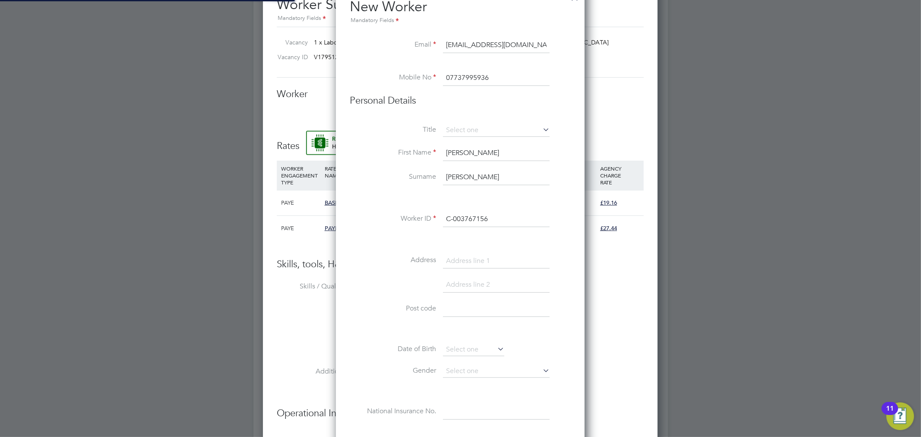
scroll to position [820, 0]
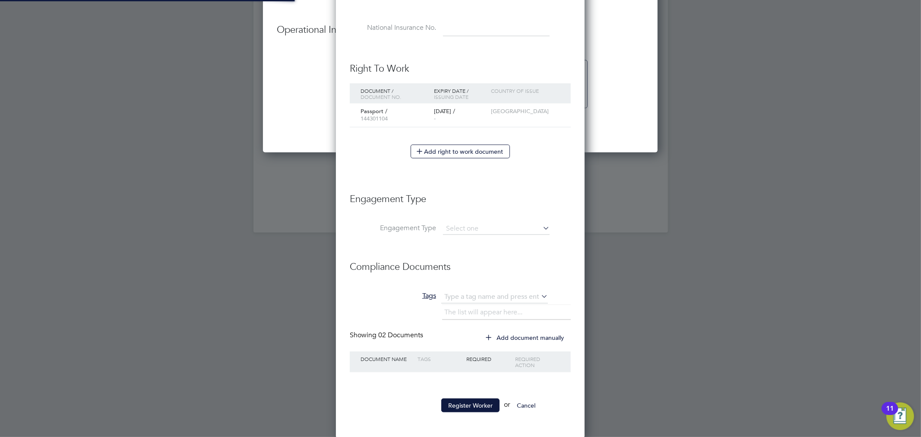
type input "Charlie Clarke (C-003767156)"
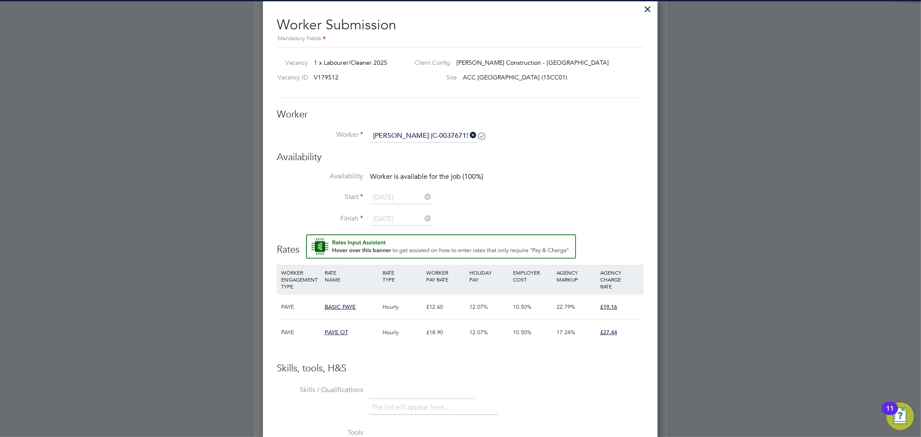
scroll to position [381, 0]
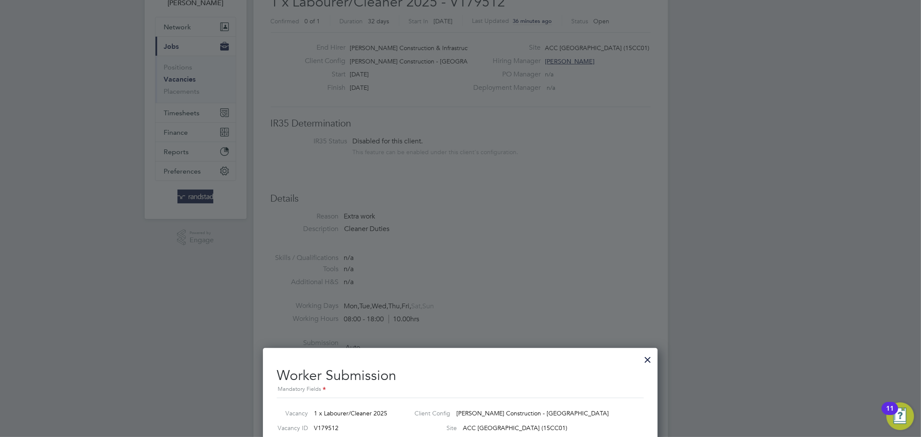
click at [651, 360] on div at bounding box center [648, 358] width 16 height 16
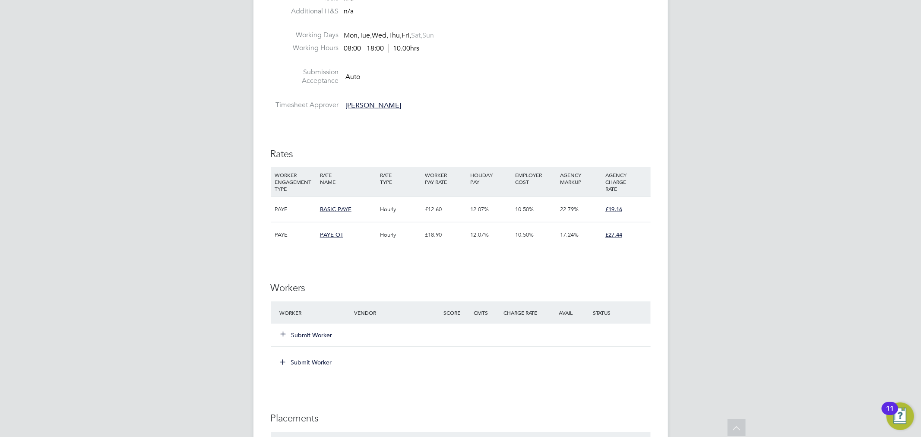
scroll to position [341, 0]
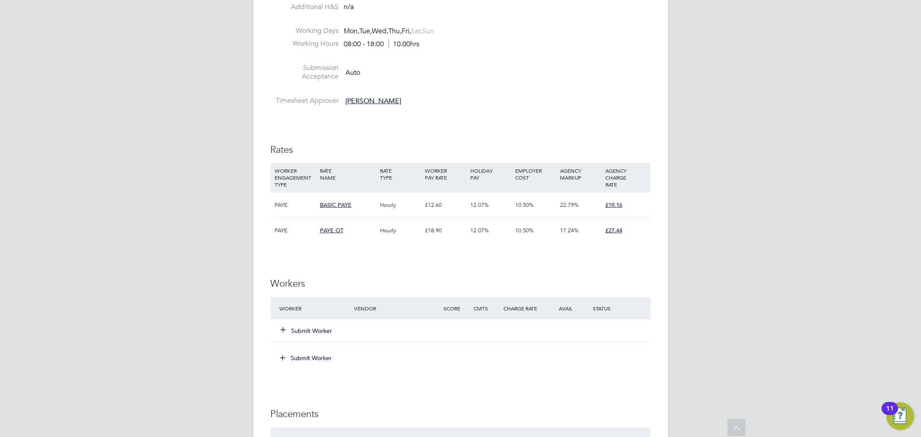
click at [310, 335] on div "Submit Worker" at bounding box center [321, 331] width 89 height 16
click at [310, 334] on button "Submit Worker" at bounding box center [307, 330] width 52 height 9
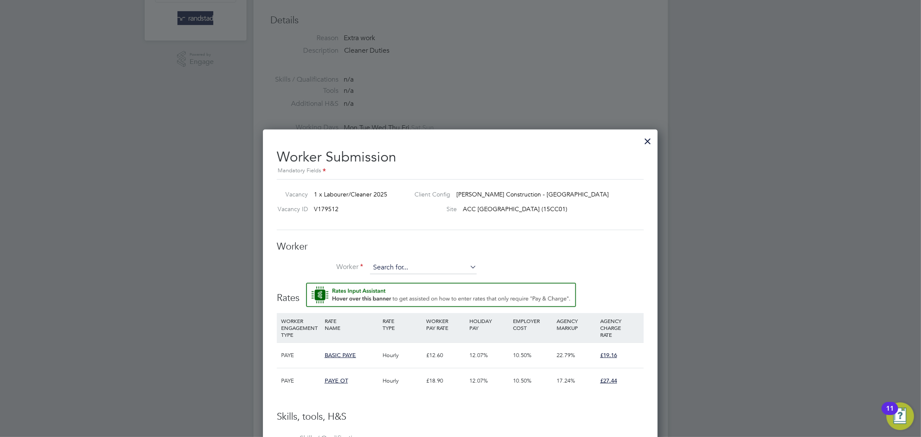
click at [389, 267] on input at bounding box center [423, 267] width 107 height 13
type input "charlie cl"
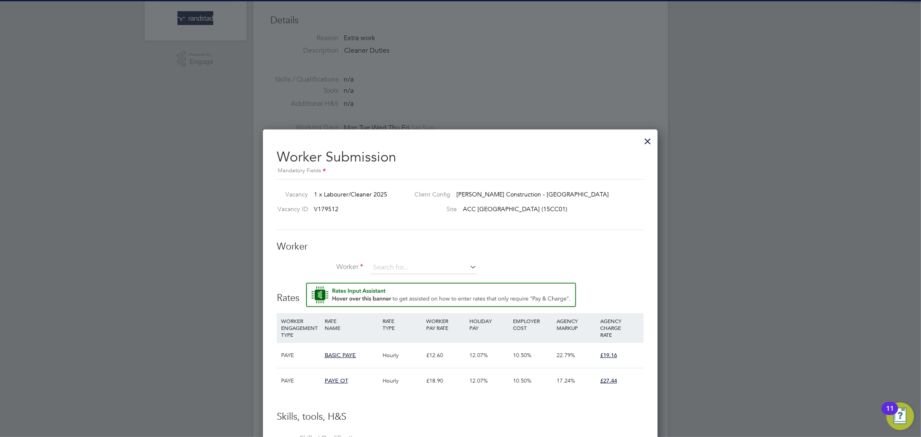
click at [419, 282] on li "Worker" at bounding box center [460, 272] width 367 height 22
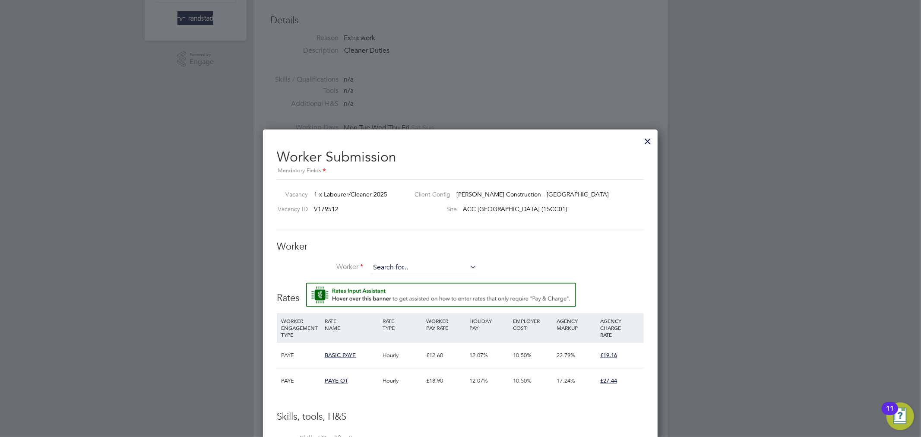
click at [414, 270] on input at bounding box center [423, 267] width 107 height 13
click at [407, 277] on li "Charlie Cl arke (C-003767156)" at bounding box center [428, 280] width 119 height 12
type input "Charlie Clarke (C-003767156)"
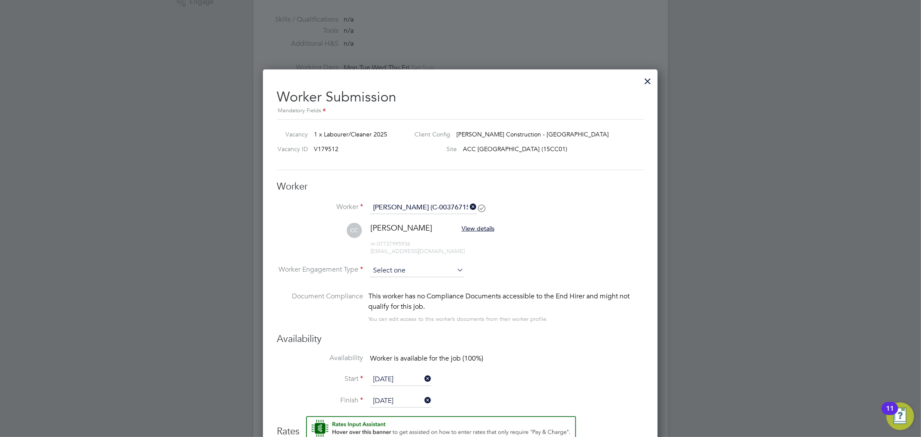
click at [429, 273] on input at bounding box center [417, 270] width 94 height 13
click at [424, 291] on li "PAYE" at bounding box center [416, 292] width 95 height 11
type input "PAYE"
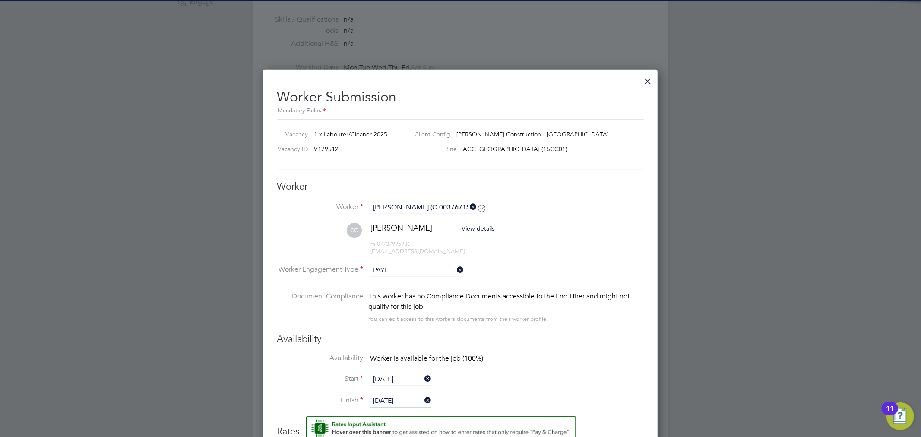
click at [561, 316] on div "This worker has no Compliance Documents accessible to the End Hirer and might n…" at bounding box center [505, 307] width 275 height 33
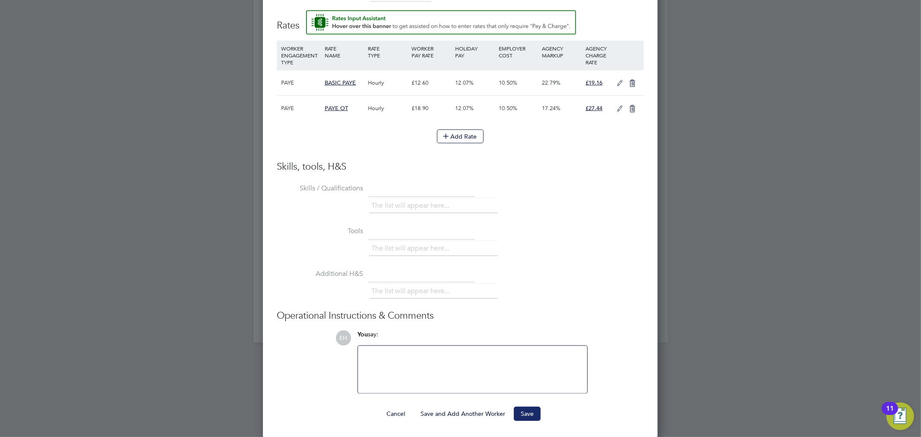
click at [534, 408] on button "Save" at bounding box center [527, 414] width 27 height 14
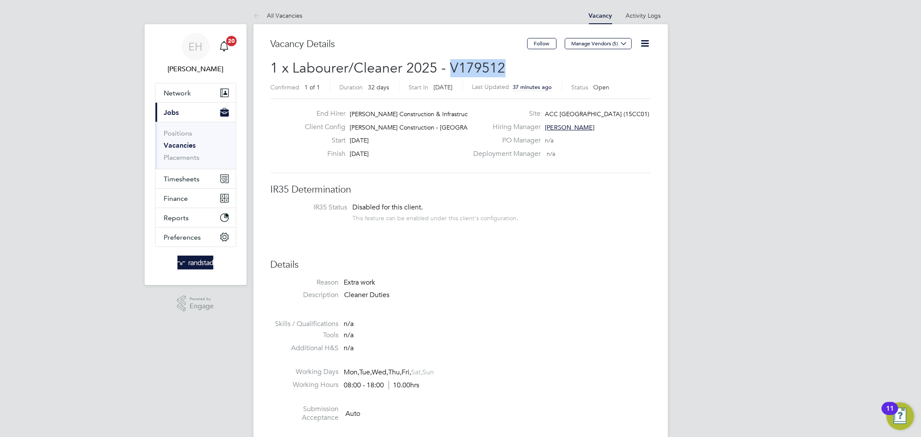
drag, startPoint x: 503, startPoint y: 62, endPoint x: 449, endPoint y: 69, distance: 54.8
click at [449, 69] on h2 "1 x Labourer/Cleaner 2025 - V179512 Confirmed 1 of 1 Duration 32 days Start In …" at bounding box center [461, 77] width 380 height 36
copy span "V179512"
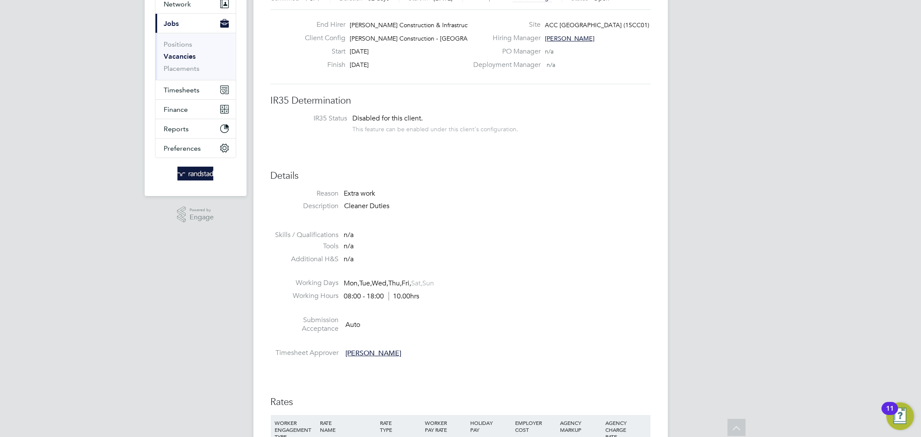
scroll to position [0, 0]
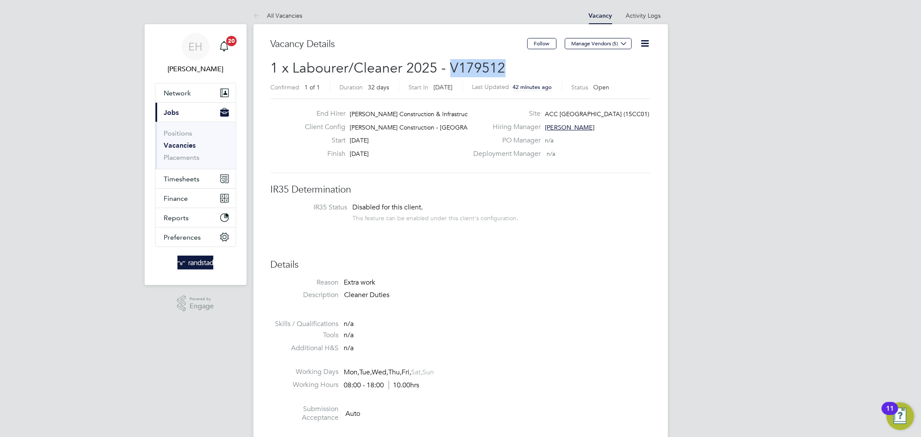
copy span "V179512"
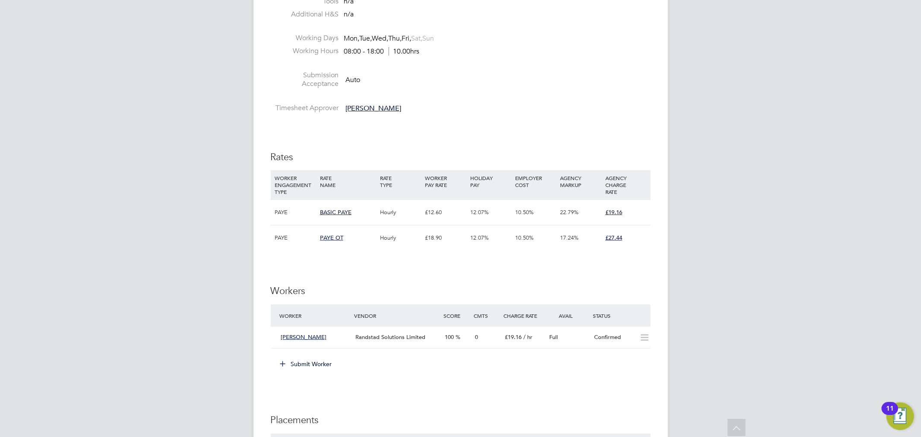
scroll to position [336, 0]
